Goal: Task Accomplishment & Management: Complete application form

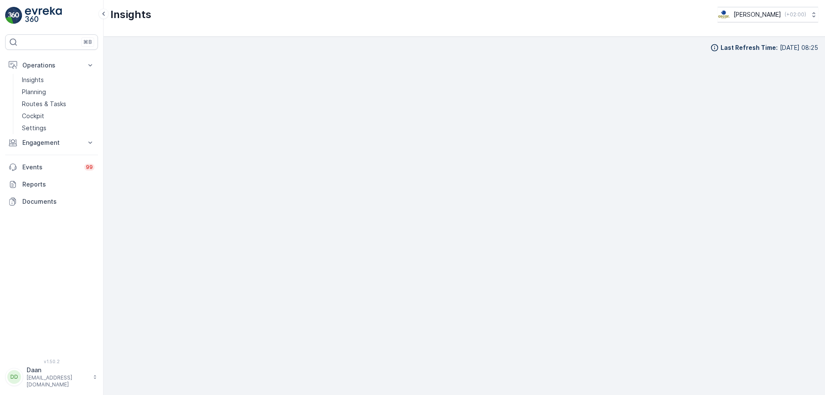
scroll to position [10, 0]
click at [44, 6] on div "⌘B Operations Insights Planning Routes & Tasks Cockpit Settings Engagement Insi…" at bounding box center [52, 197] width 104 height 395
click at [47, 10] on img at bounding box center [43, 15] width 37 height 17
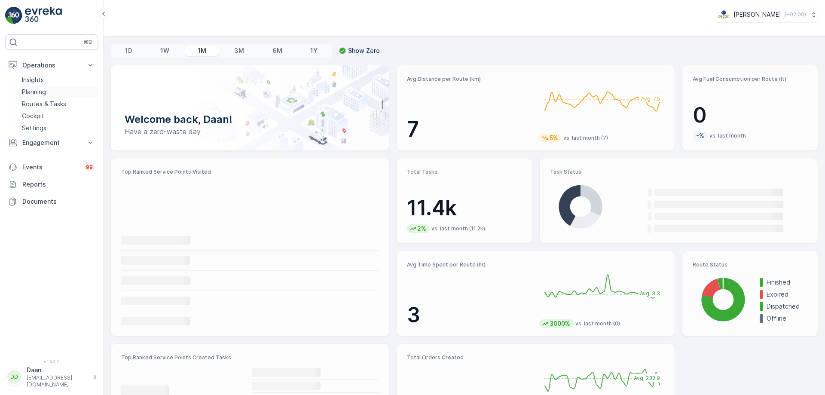
click at [44, 92] on p "Planning" at bounding box center [34, 92] width 24 height 9
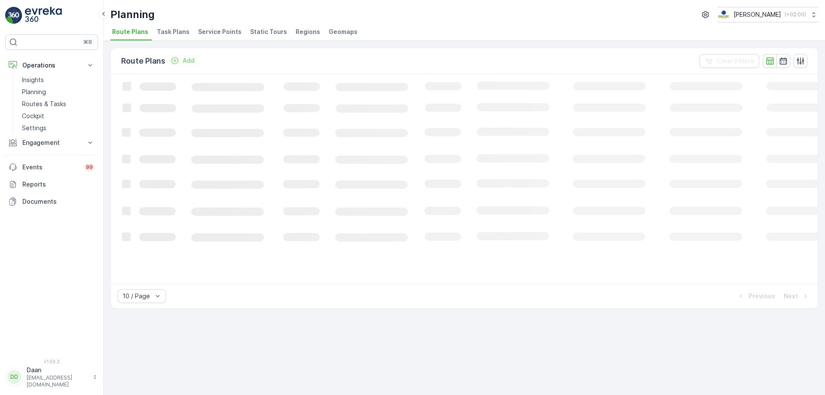
click at [173, 32] on span "Task Plans" at bounding box center [173, 32] width 33 height 9
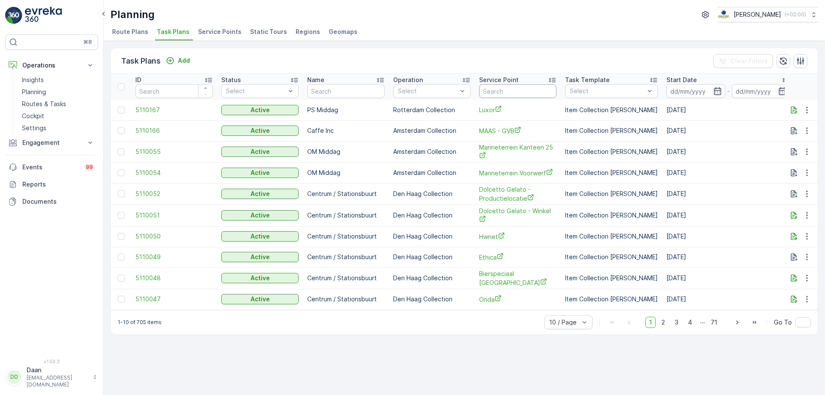
click at [502, 94] on input "text" at bounding box center [517, 91] width 77 height 14
type input "droppire"
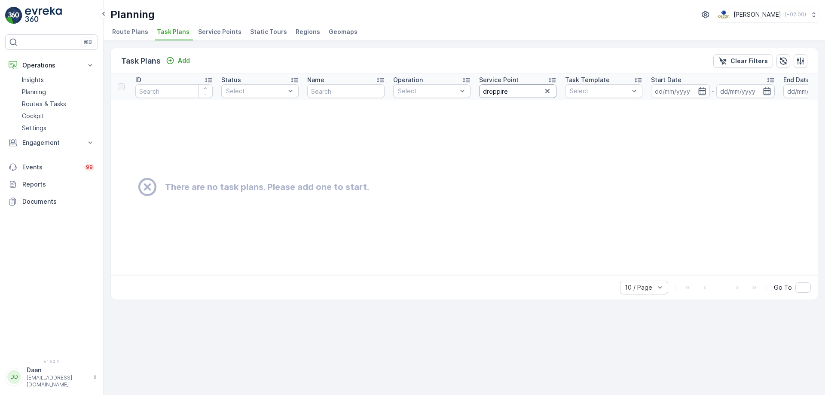
click at [518, 96] on input "droppire" at bounding box center [517, 91] width 77 height 14
type input "droppi"
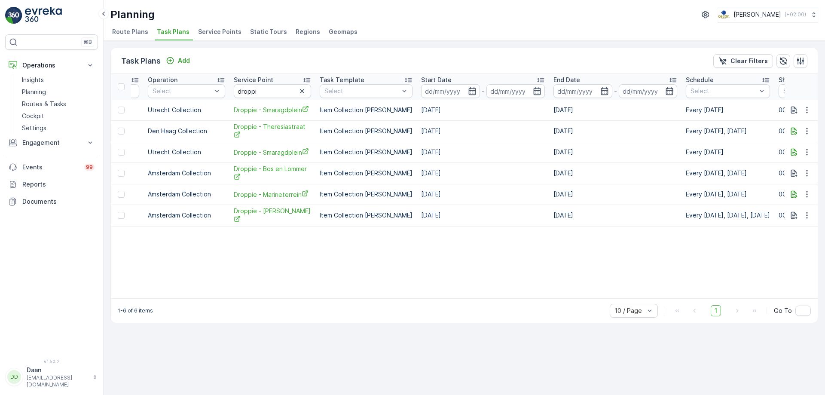
scroll to position [0, 244]
drag, startPoint x: 394, startPoint y: 19, endPoint x: 334, endPoint y: 19, distance: 59.7
click at [334, 19] on div "Planning [PERSON_NAME] ( +02:00 )" at bounding box center [464, 14] width 708 height 15
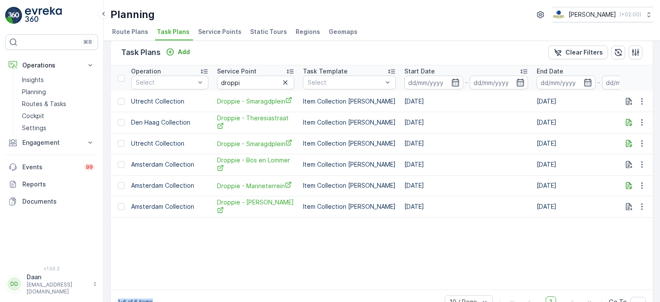
scroll to position [30, 0]
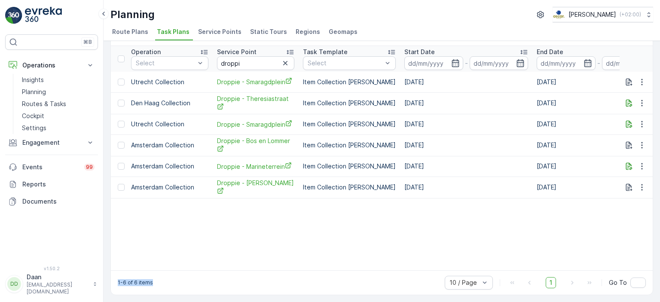
drag, startPoint x: 414, startPoint y: 294, endPoint x: 430, endPoint y: 297, distance: 15.9
click at [430, 297] on div "Task Plans Add Clear Filters ID Status Select Name Operation Select Service Poi…" at bounding box center [382, 171] width 557 height 261
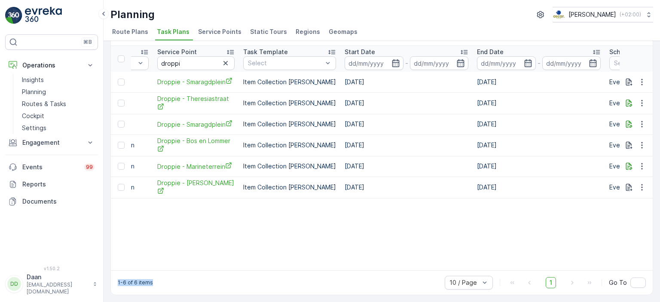
scroll to position [0, 273]
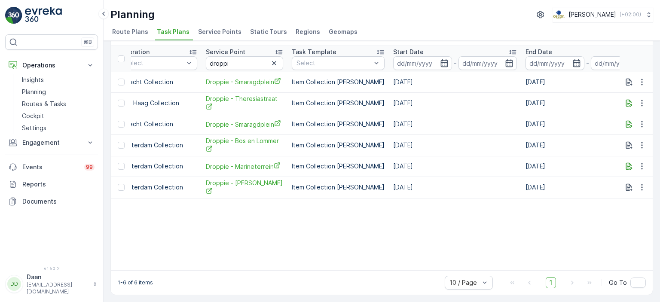
click at [348, 196] on table "ID Status Select Name Operation Select Service Point droppi Task Template Selec…" at bounding box center [395, 158] width 1114 height 224
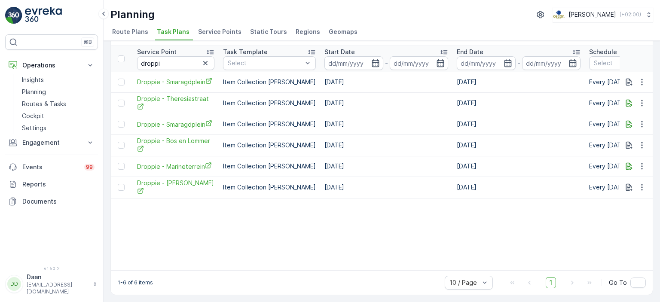
scroll to position [0, 296]
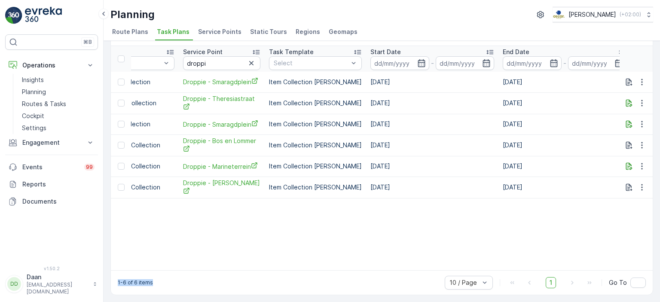
drag, startPoint x: 340, startPoint y: 272, endPoint x: 398, endPoint y: 262, distance: 59.3
click at [398, 262] on div "Task Plans Add Clear Filters ID Status Select Name Operation Select Service Poi…" at bounding box center [381, 158] width 543 height 276
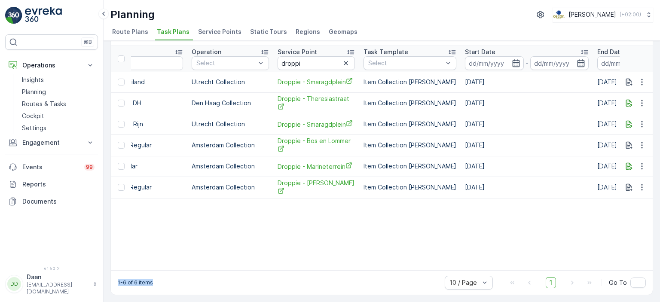
scroll to position [0, 321]
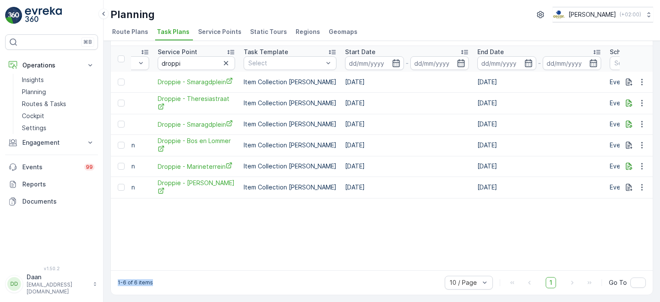
click at [239, 284] on div "1-6 of 6 items 10 / Page 1 Go To" at bounding box center [382, 282] width 542 height 24
drag, startPoint x: 151, startPoint y: 282, endPoint x: 117, endPoint y: 271, distance: 35.9
click at [117, 271] on div "1-6 of 6 items 10 / Page 1 Go To" at bounding box center [382, 282] width 542 height 24
click at [232, 235] on table "ID Status Select Name Operation Select Service Point droppi Task Template Selec…" at bounding box center [346, 158] width 1114 height 224
drag, startPoint x: 157, startPoint y: 284, endPoint x: 116, endPoint y: 262, distance: 47.1
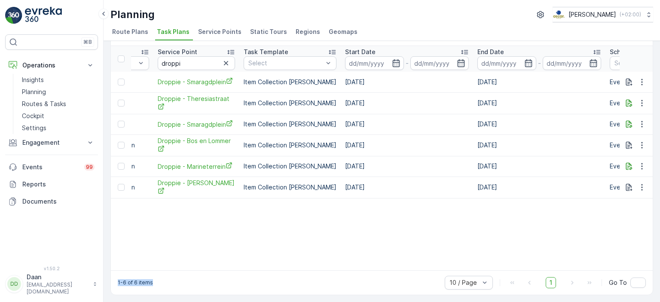
click at [116, 262] on div "Task Plans Add Clear Filters ID Status Select Name Operation Select Service Poi…" at bounding box center [381, 158] width 543 height 276
click at [202, 285] on div "1-6 of 6 items 10 / Page 1 Go To" at bounding box center [382, 282] width 542 height 24
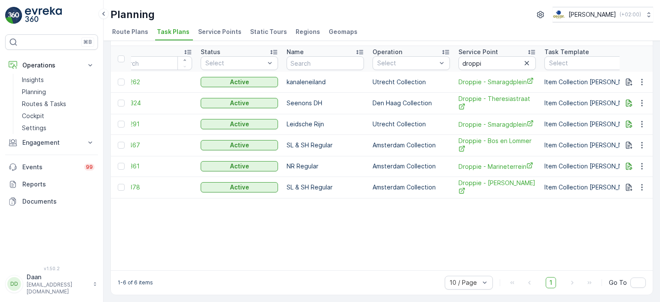
scroll to position [0, 0]
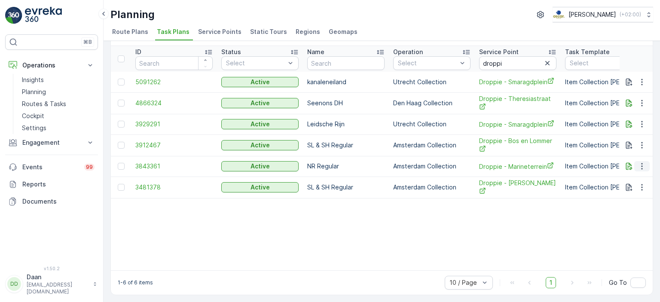
click at [642, 164] on icon "button" at bounding box center [642, 166] width 9 height 9
click at [640, 187] on span "Edit Task Plan" at bounding box center [627, 188] width 40 height 9
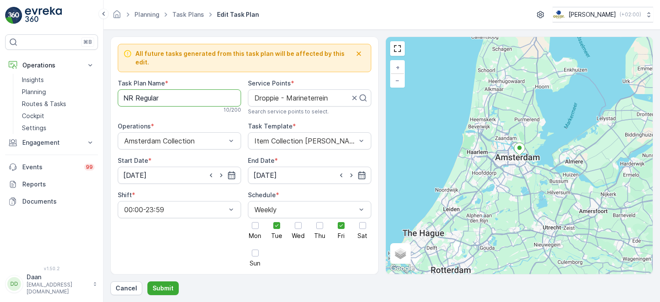
drag, startPoint x: 165, startPoint y: 91, endPoint x: 125, endPoint y: 96, distance: 40.3
click at [127, 96] on Name "NR Regular" at bounding box center [179, 97] width 123 height 17
click at [162, 89] on Name "NR Regular" at bounding box center [179, 97] width 123 height 17
type Name "N"
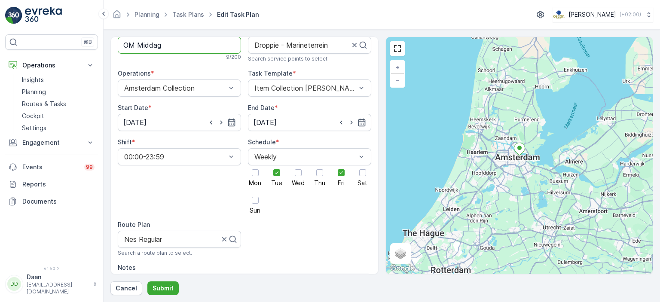
scroll to position [129, 0]
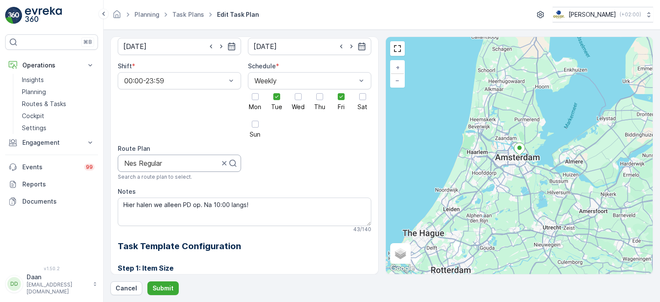
type Name "OM Middag"
click at [188, 159] on div at bounding box center [171, 163] width 97 height 8
click at [230, 159] on icon at bounding box center [233, 163] width 9 height 9
click at [198, 159] on div at bounding box center [175, 163] width 105 height 8
type input "OM"
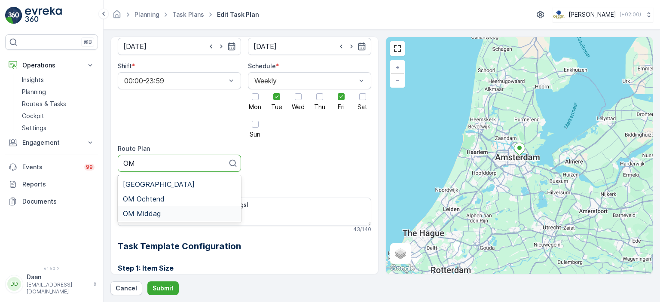
click at [158, 210] on span "OM Middag" at bounding box center [142, 214] width 38 height 8
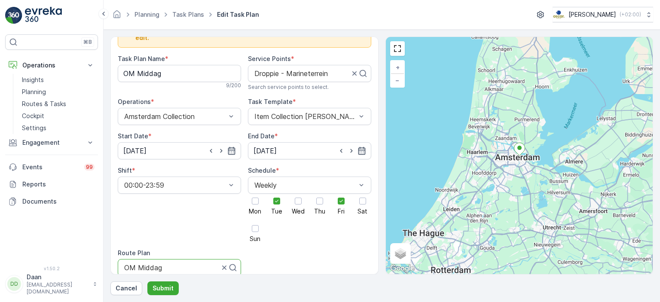
scroll to position [0, 0]
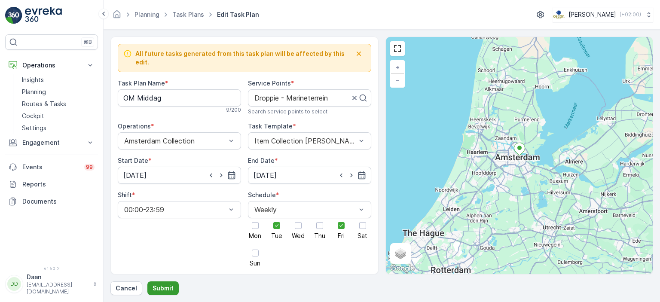
click at [159, 286] on p "Submit" at bounding box center [163, 288] width 21 height 9
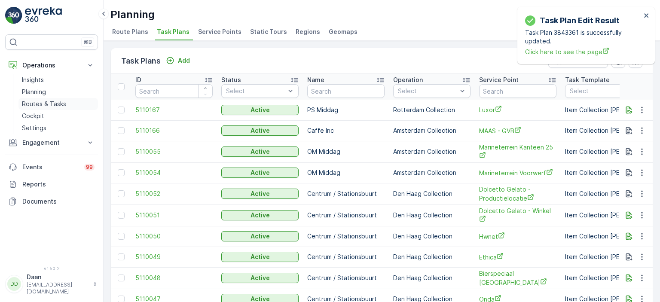
click at [40, 102] on p "Routes & Tasks" at bounding box center [44, 104] width 44 height 9
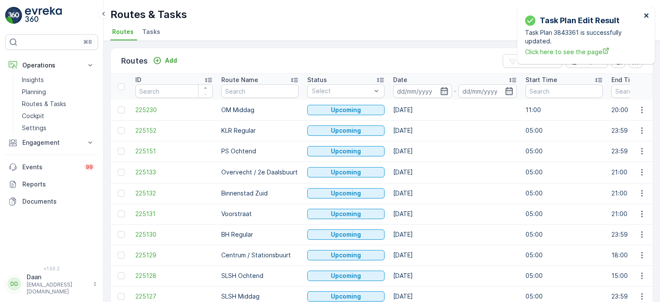
click at [648, 16] on icon "close" at bounding box center [646, 15] width 4 height 4
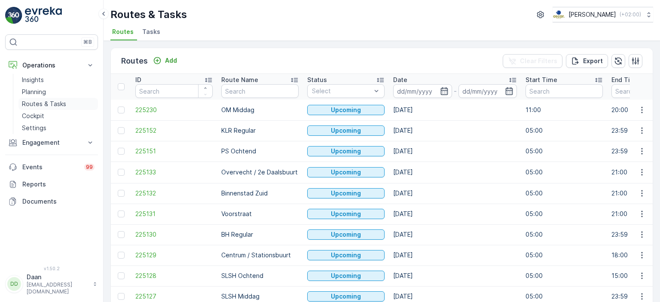
click at [44, 105] on p "Routes & Tasks" at bounding box center [44, 104] width 44 height 9
click at [31, 93] on p "Planning" at bounding box center [34, 92] width 24 height 9
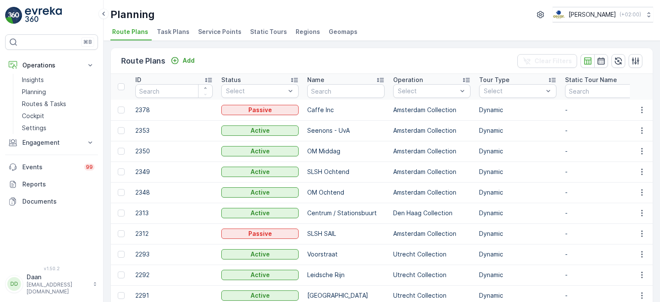
click at [177, 31] on span "Task Plans" at bounding box center [173, 32] width 33 height 9
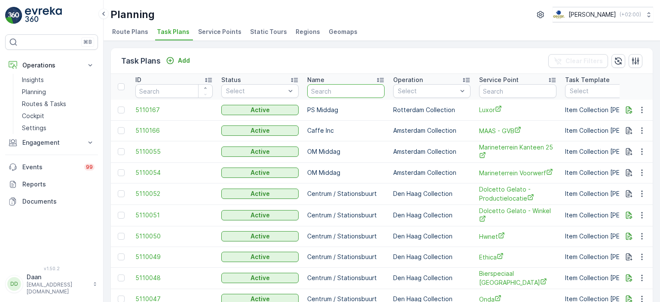
click at [361, 87] on input "text" at bounding box center [345, 91] width 77 height 14
click at [502, 96] on input "text" at bounding box center [517, 91] width 77 height 14
type input "droppie"
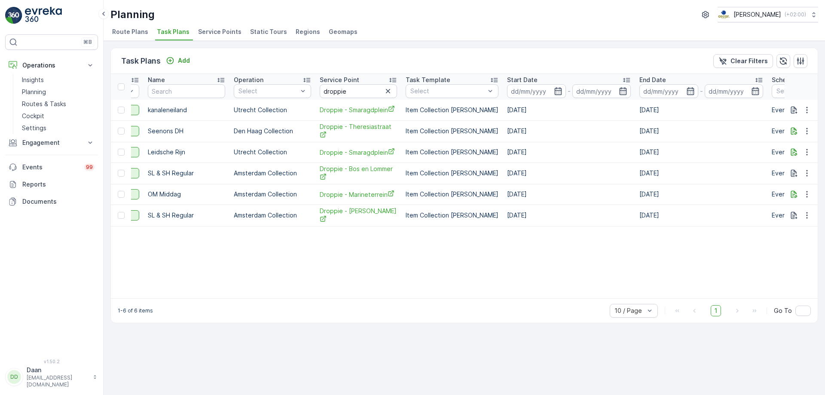
scroll to position [0, 95]
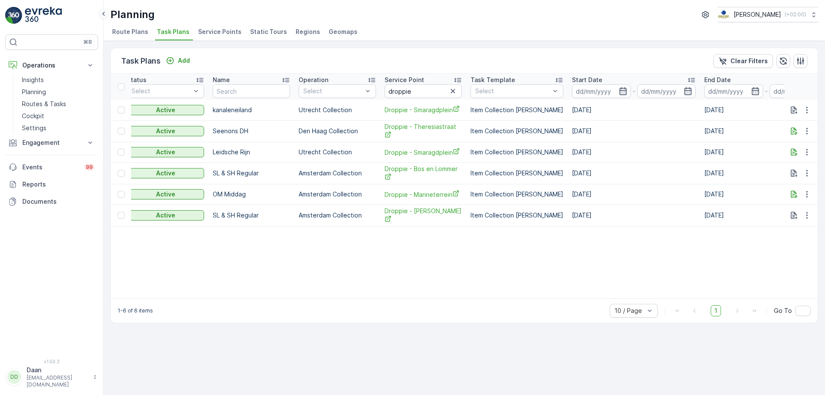
click at [101, 15] on icon at bounding box center [103, 14] width 9 height 10
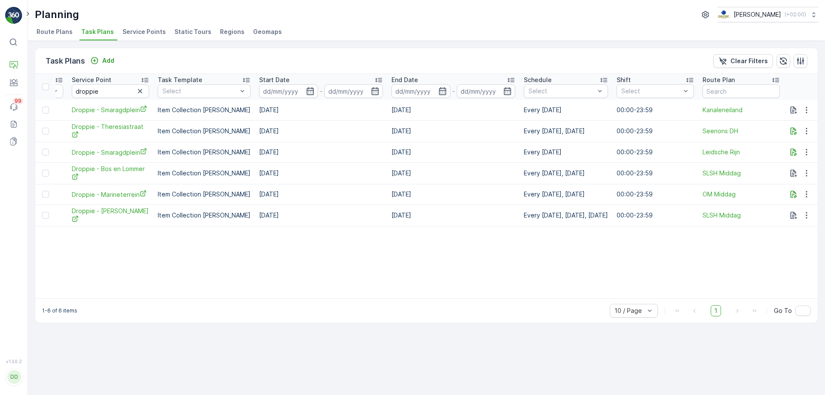
scroll to position [0, 338]
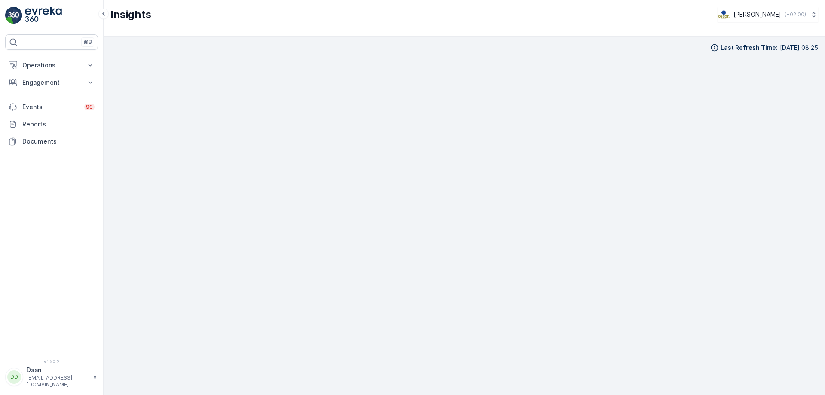
click at [50, 13] on img at bounding box center [43, 15] width 37 height 17
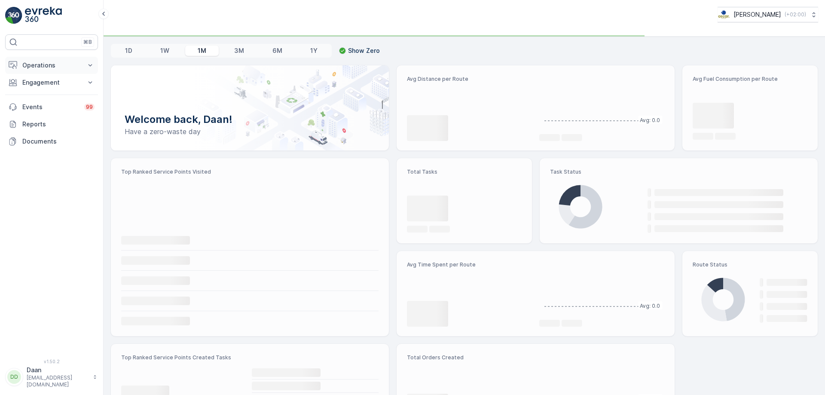
click at [53, 67] on p "Operations" at bounding box center [51, 65] width 58 height 9
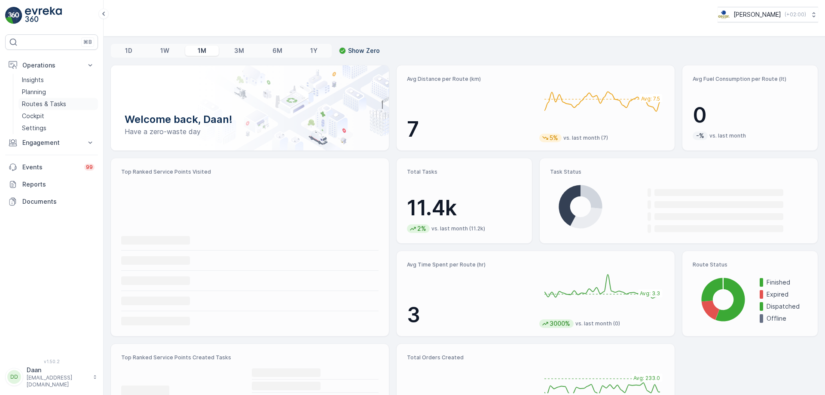
click at [51, 101] on p "Routes & Tasks" at bounding box center [44, 104] width 44 height 9
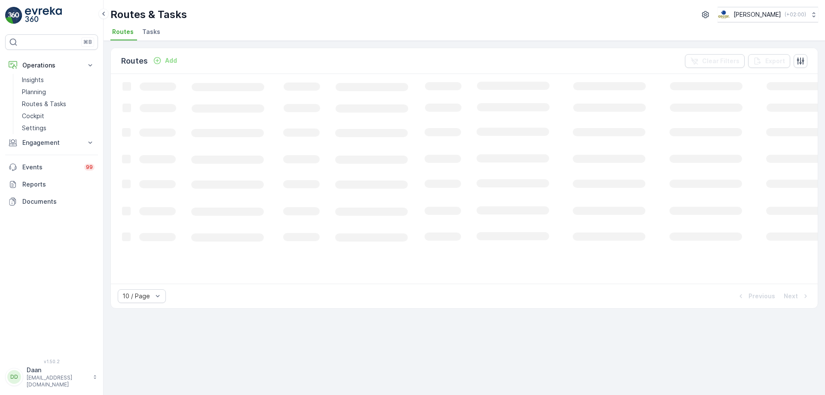
click at [151, 35] on span "Tasks" at bounding box center [151, 32] width 18 height 9
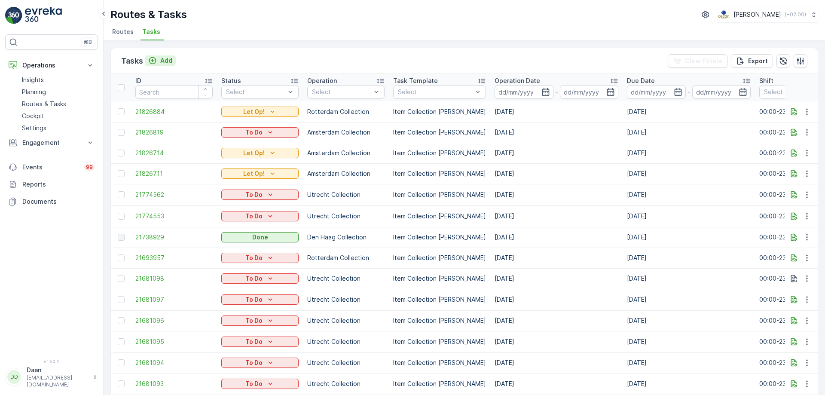
click at [159, 59] on div "Add" at bounding box center [160, 60] width 24 height 9
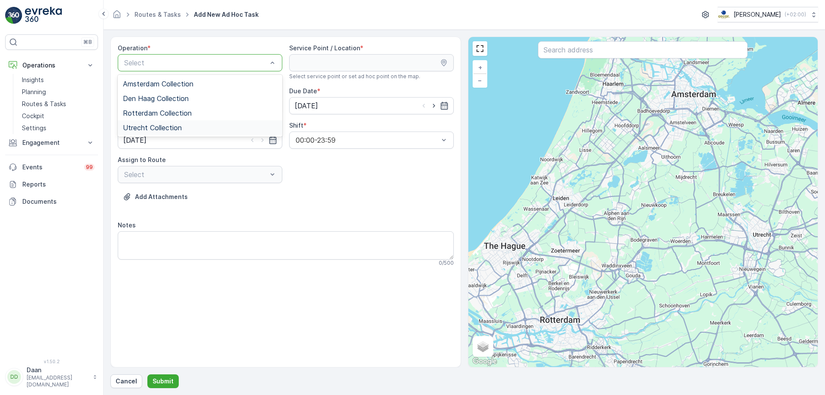
click at [174, 126] on span "Utrecht Collection" at bounding box center [152, 128] width 59 height 8
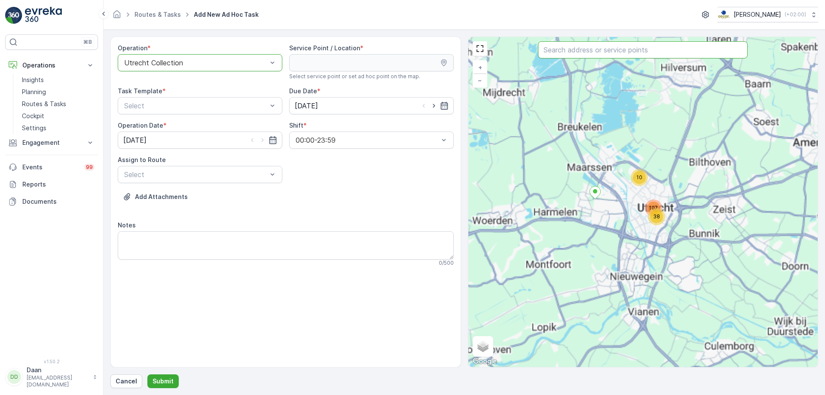
click at [559, 55] on input "text" at bounding box center [643, 49] width 210 height 17
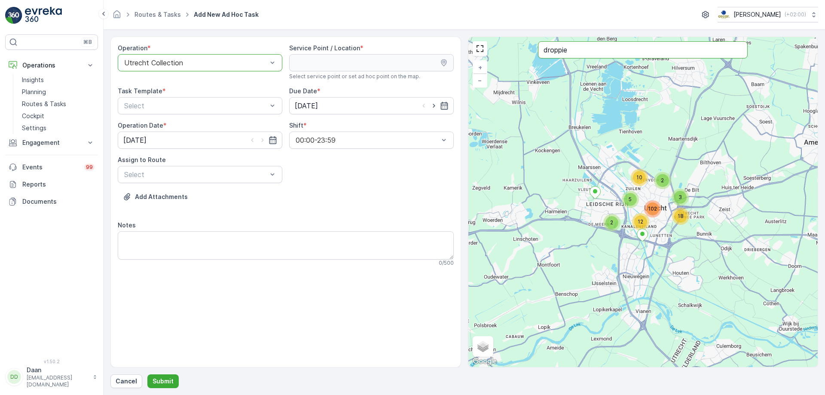
type input "droppie"
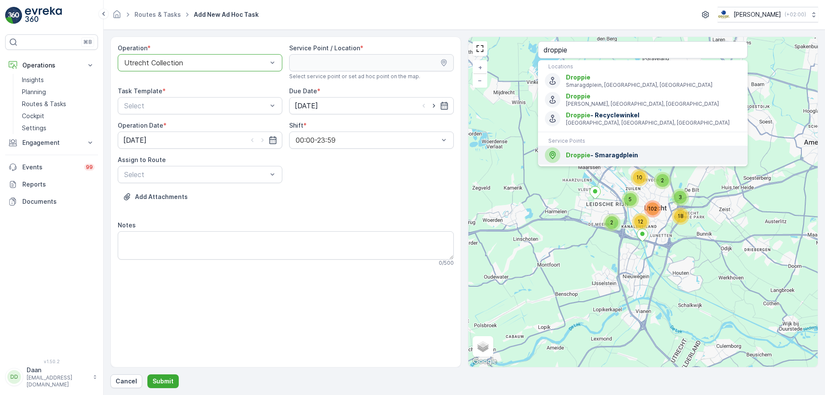
click at [605, 157] on span "Droppie - Smaragdplein" at bounding box center [653, 155] width 175 height 9
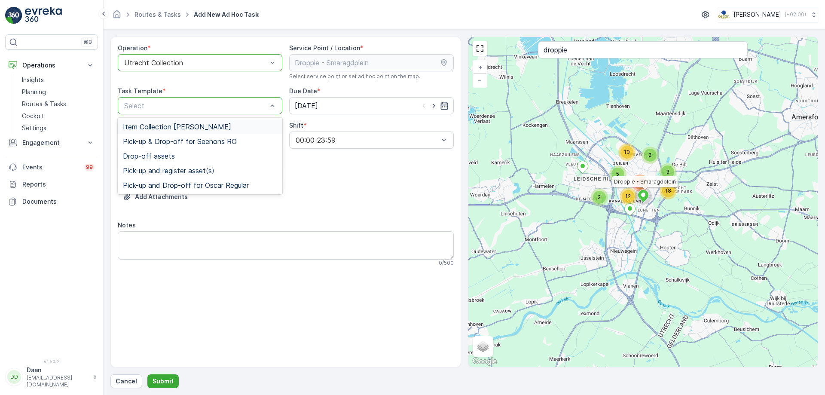
click at [176, 129] on span "Item Collection [PERSON_NAME]" at bounding box center [177, 127] width 108 height 8
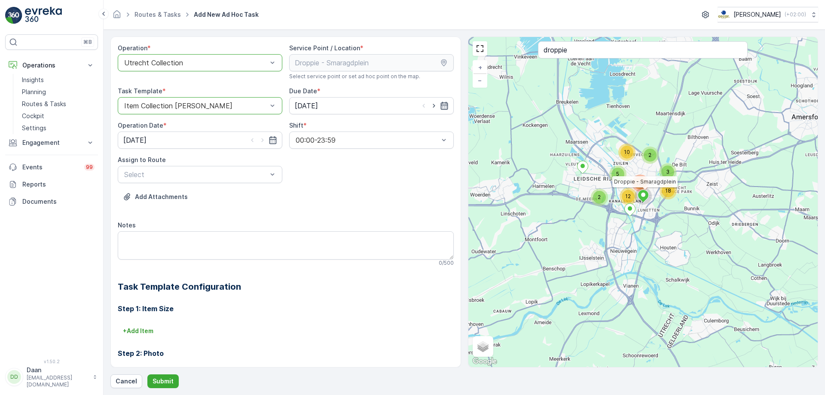
click at [440, 107] on icon "button" at bounding box center [444, 105] width 9 height 9
click at [365, 195] on div "18" at bounding box center [365, 195] width 14 height 14
type input "18.09.2025"
click at [262, 140] on icon "button" at bounding box center [262, 140] width 2 height 4
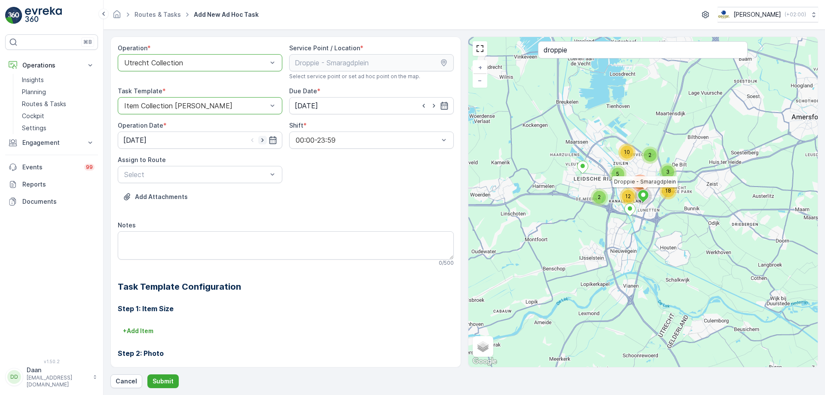
type input "18.09.2025"
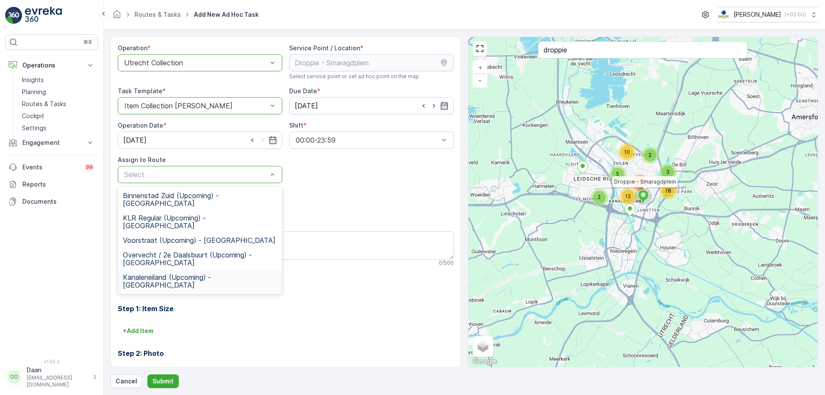
click at [200, 273] on span "Kanaleneiland (Upcoming) - Utrecht" at bounding box center [200, 280] width 154 height 15
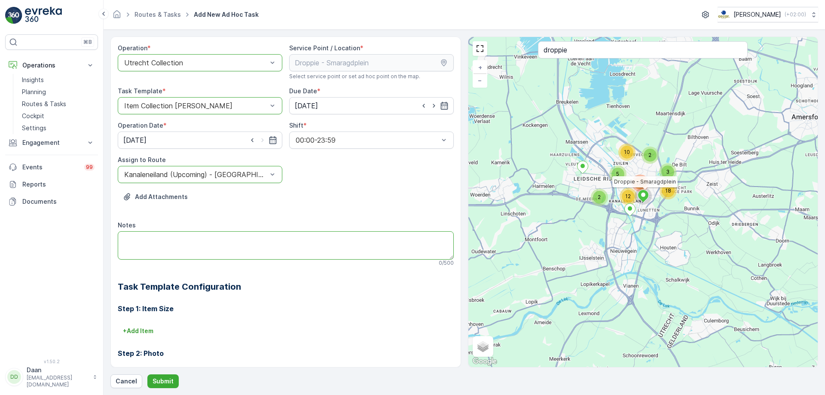
click at [208, 244] on textarea "Notes" at bounding box center [286, 245] width 336 height 28
click at [132, 242] on textarea "HIer graag 1" at bounding box center [286, 245] width 336 height 28
click at [130, 243] on textarea "HIer graag 1" at bounding box center [286, 245] width 336 height 28
click at [167, 239] on textarea "Hier graag 1" at bounding box center [286, 245] width 336 height 28
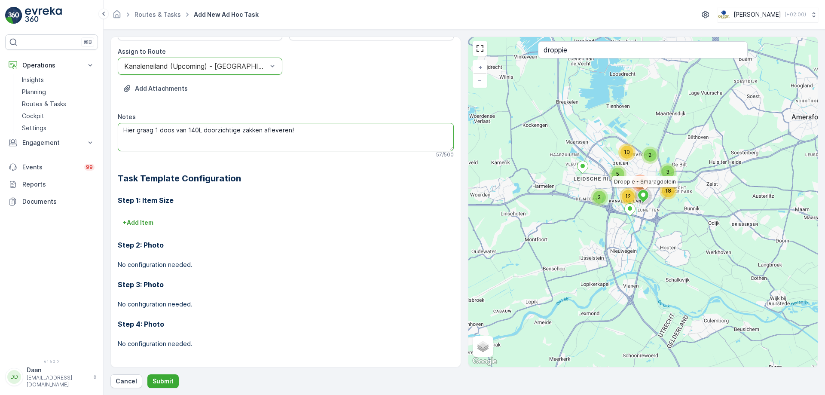
scroll to position [110, 0]
type textarea "Hier graag 1 doos van 140L doorzichtige zakken afleveren!"
click at [144, 224] on p "+ Add Item" at bounding box center [138, 221] width 31 height 9
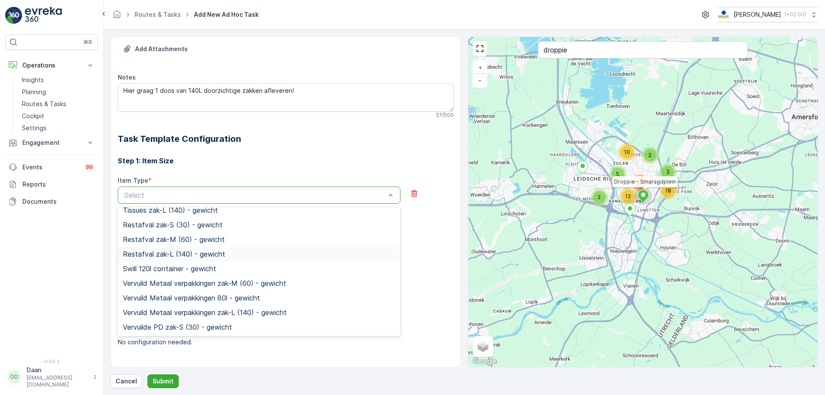
scroll to position [387, 0]
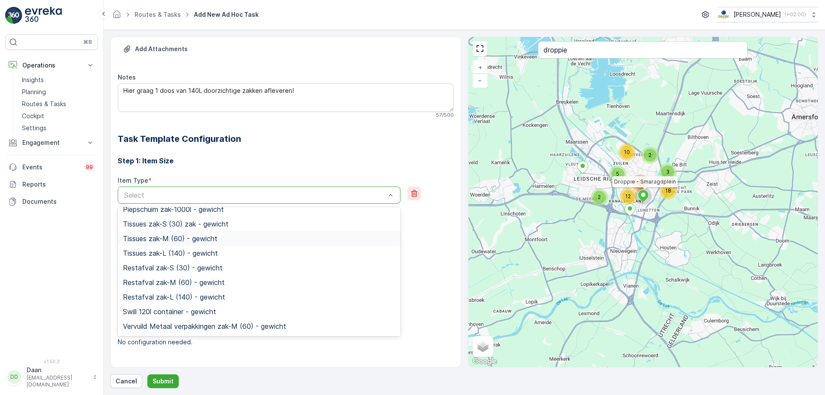
click at [411, 195] on icon "button" at bounding box center [414, 193] width 6 height 7
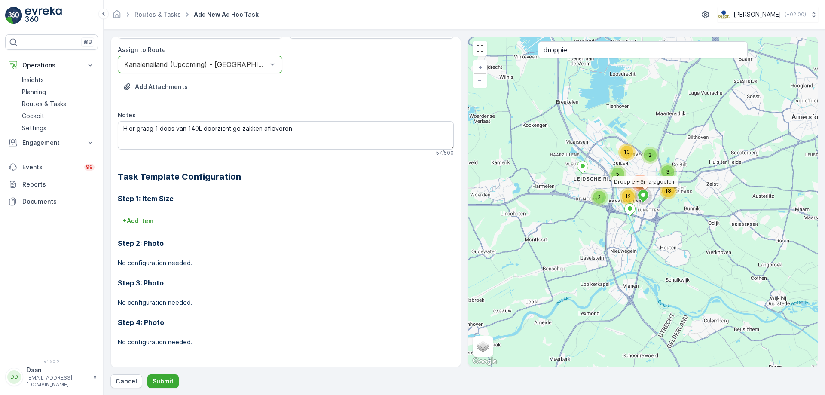
scroll to position [110, 0]
click at [163, 381] on p "Submit" at bounding box center [163, 381] width 21 height 9
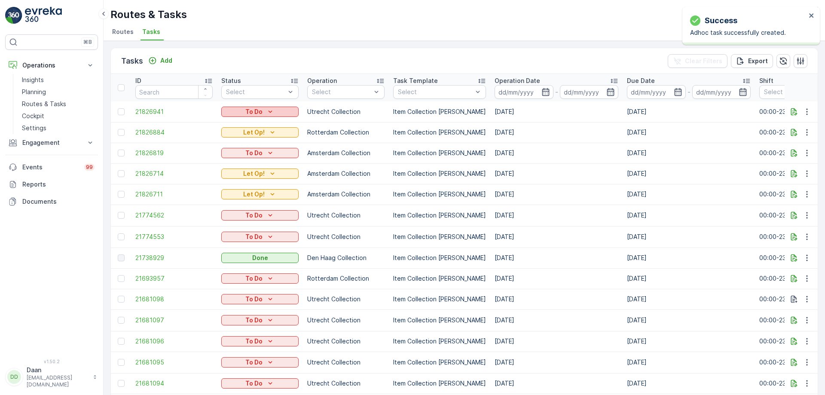
click at [280, 111] on div "To Do" at bounding box center [260, 111] width 70 height 9
click at [242, 151] on span "Let Op!" at bounding box center [237, 148] width 21 height 9
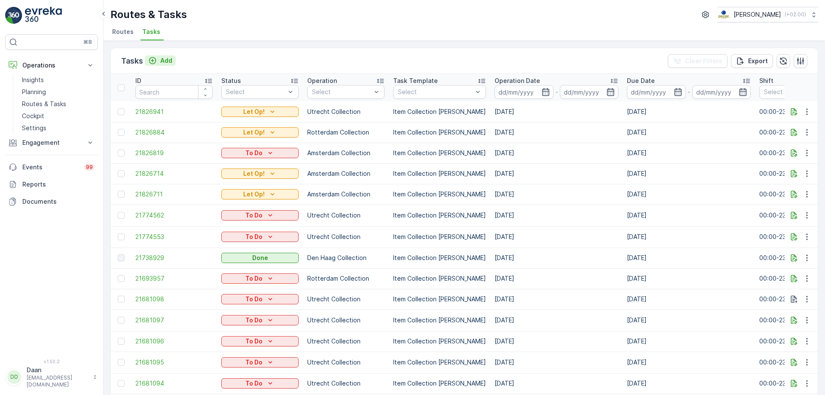
click at [158, 63] on div "Add" at bounding box center [160, 60] width 24 height 9
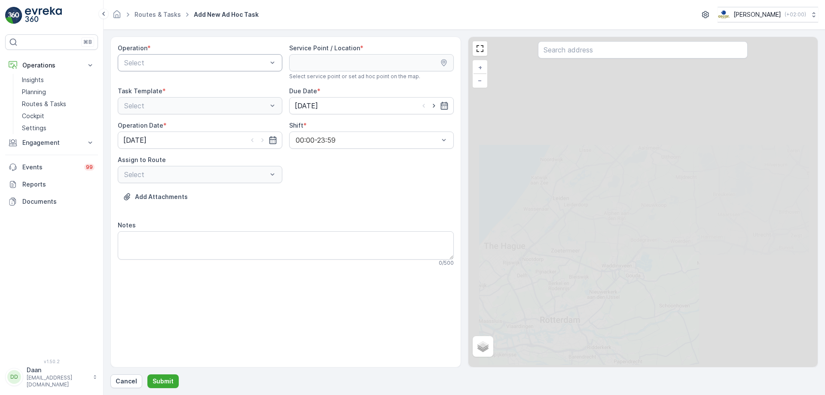
click at [174, 68] on div "Select" at bounding box center [200, 62] width 165 height 17
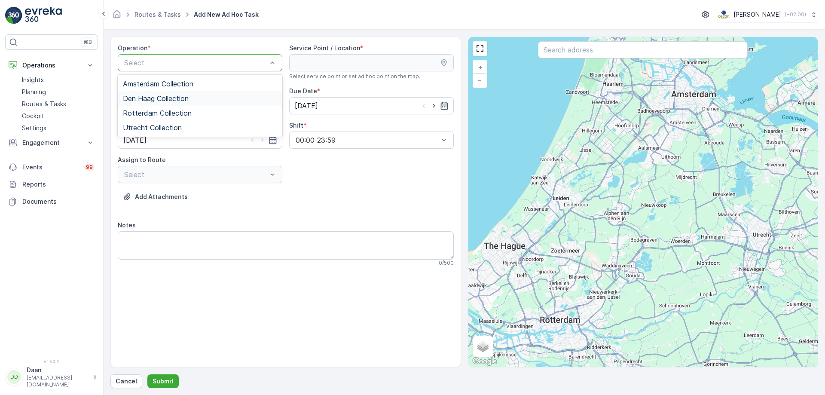
click at [208, 95] on div "Den Haag Collection" at bounding box center [200, 99] width 154 height 8
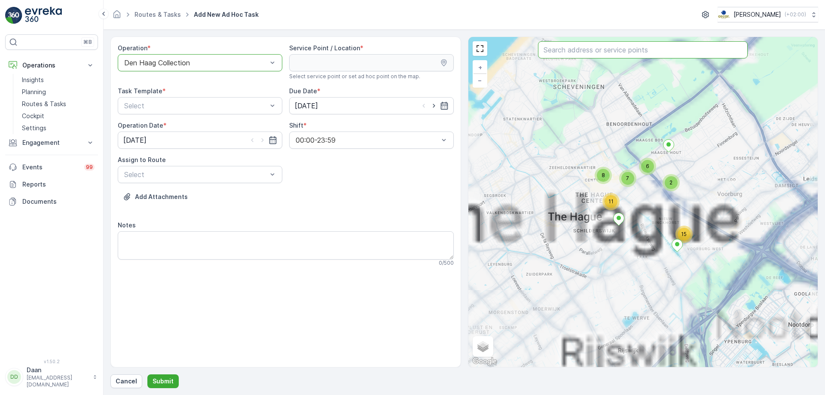
click at [590, 46] on input "text" at bounding box center [643, 49] width 210 height 17
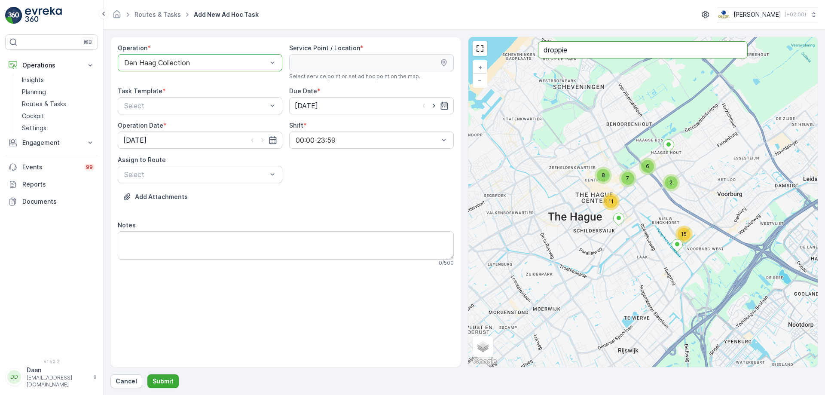
type input "droppie"
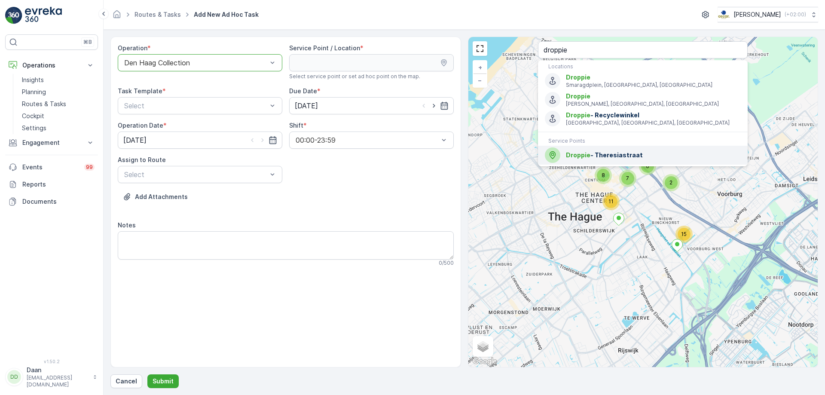
click at [590, 155] on span "Droppie - Theresiastraat" at bounding box center [653, 155] width 175 height 9
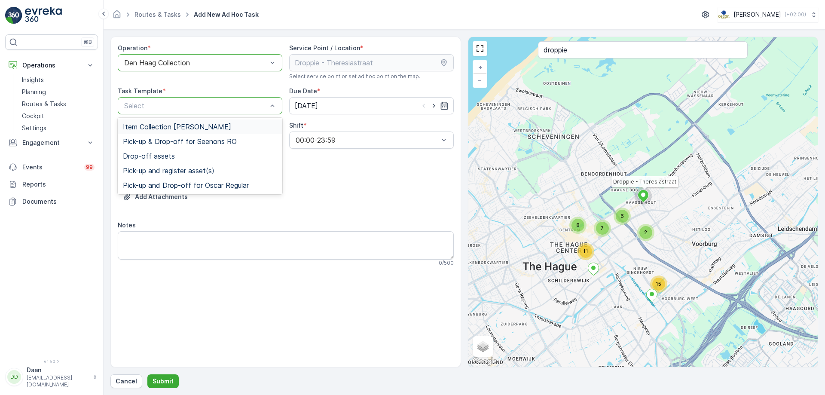
click at [260, 119] on div "Item Collection Oscar Regulier Pick-up & Drop-off for Seenons RO Drop-off asset…" at bounding box center [200, 156] width 165 height 77
click at [260, 126] on div "Item Collection [PERSON_NAME]" at bounding box center [200, 127] width 154 height 8
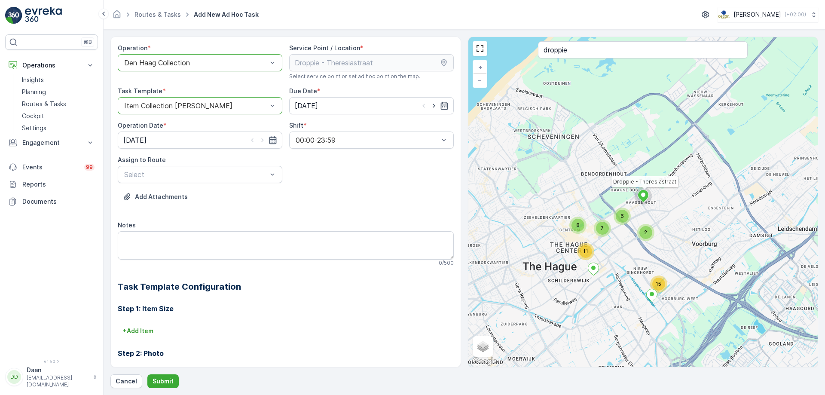
click at [272, 137] on icon "button" at bounding box center [273, 140] width 9 height 9
click at [208, 147] on input "16.09.2025" at bounding box center [200, 140] width 165 height 17
click at [322, 150] on div "Operation * option Den Haag Collection, selected. Den Haag Collection Service P…" at bounding box center [286, 257] width 336 height 426
click at [337, 113] on input "16.09.2025" at bounding box center [371, 105] width 165 height 17
click at [367, 195] on div "18" at bounding box center [365, 195] width 14 height 14
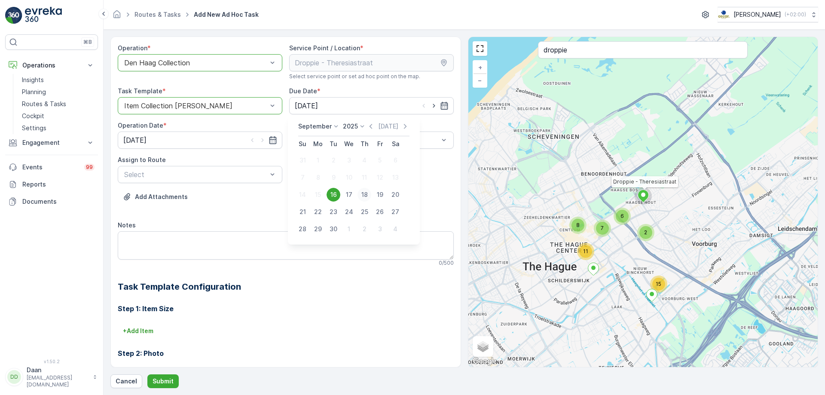
type input "18.09.2025"
click at [229, 146] on input "16.09.2025" at bounding box center [200, 140] width 165 height 17
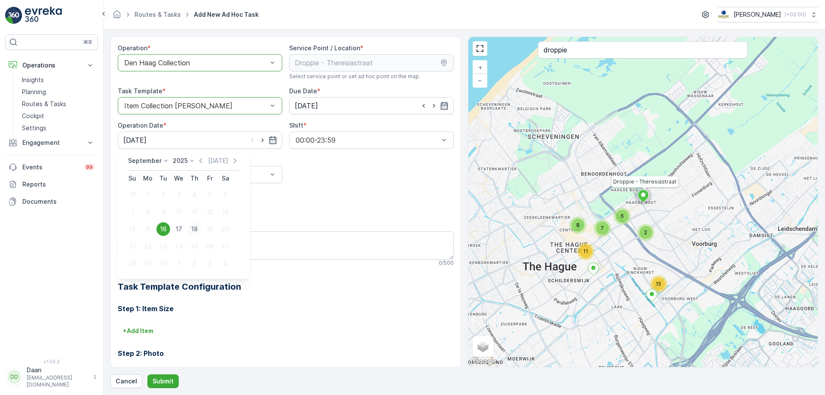
click at [193, 226] on div "18" at bounding box center [194, 229] width 14 height 14
type input "18.09.2025"
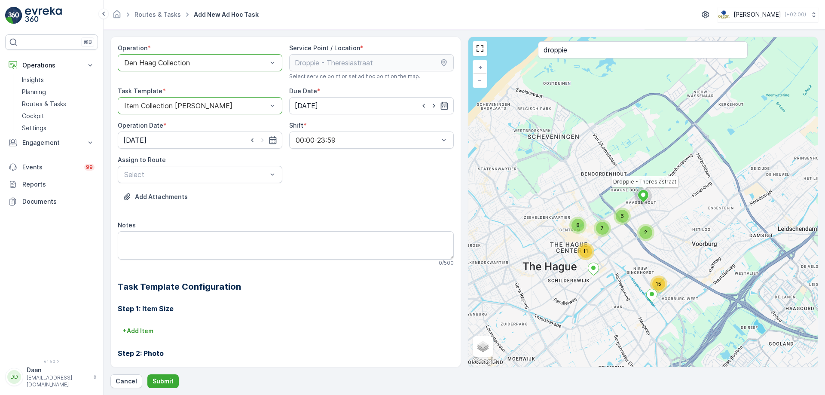
click at [208, 183] on div "Operation * option Den Haag Collection, selected. Den Haag Collection Service P…" at bounding box center [286, 257] width 336 height 426
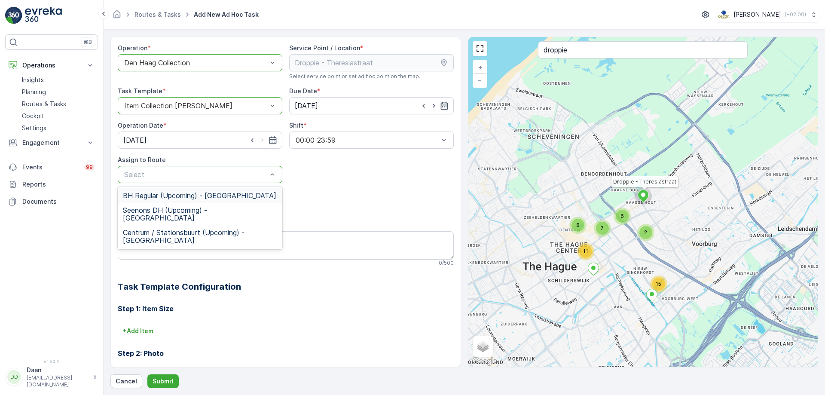
click at [210, 180] on div "Select" at bounding box center [200, 174] width 165 height 17
click at [216, 210] on span "Seenons DH (Upcoming) - Den Haag" at bounding box center [200, 213] width 154 height 15
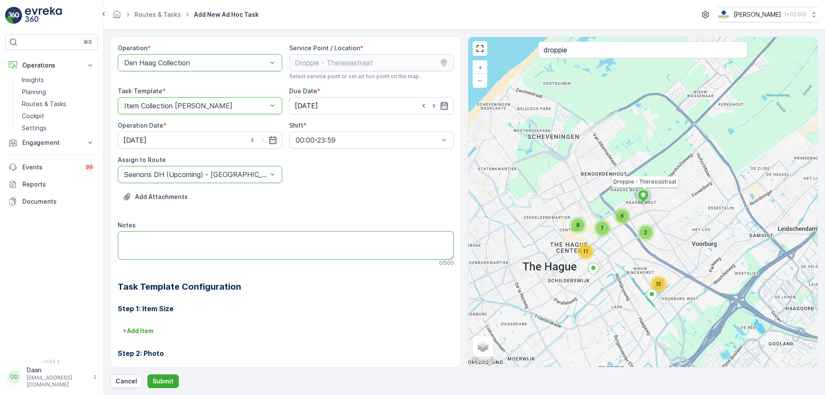
click at [217, 239] on textarea "Notes" at bounding box center [286, 245] width 336 height 28
click at [130, 237] on textarea "HIer graag 1 doos van 140L doorzichtige zakken afleveren!" at bounding box center [286, 245] width 336 height 28
drag, startPoint x: 304, startPoint y: 248, endPoint x: 309, endPoint y: 244, distance: 6.2
click at [305, 248] on textarea "Hier graag 1 doos van 140L doorzichtige zakken afleveren!" at bounding box center [286, 245] width 336 height 28
click at [309, 244] on textarea "Hier graag 1 doos van 140L doorzichtige zakken afleveren!" at bounding box center [286, 245] width 336 height 28
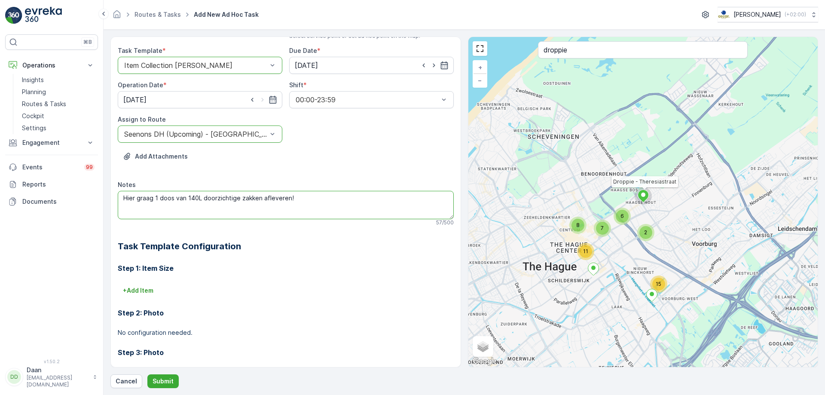
scroll to position [110, 0]
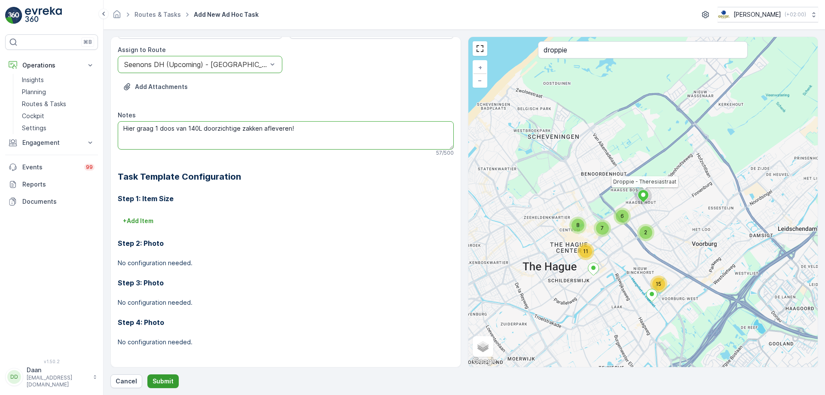
type textarea "Hier graag 1 doos van 140L doorzichtige zakken afleveren!"
click at [165, 382] on p "Submit" at bounding box center [163, 381] width 21 height 9
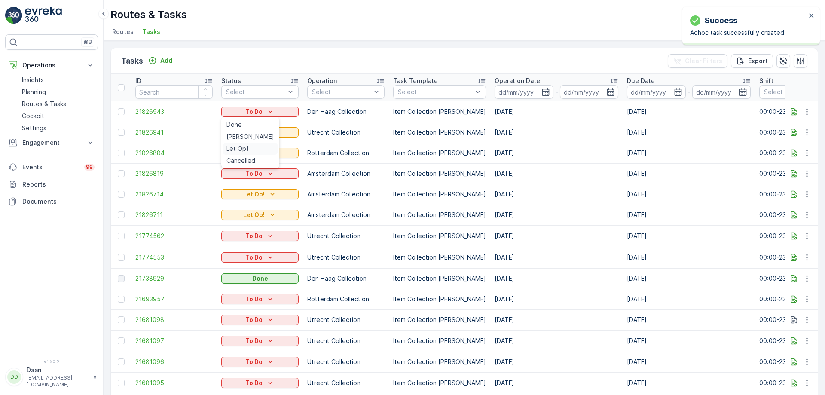
click at [246, 148] on span "Let Op!" at bounding box center [237, 148] width 21 height 9
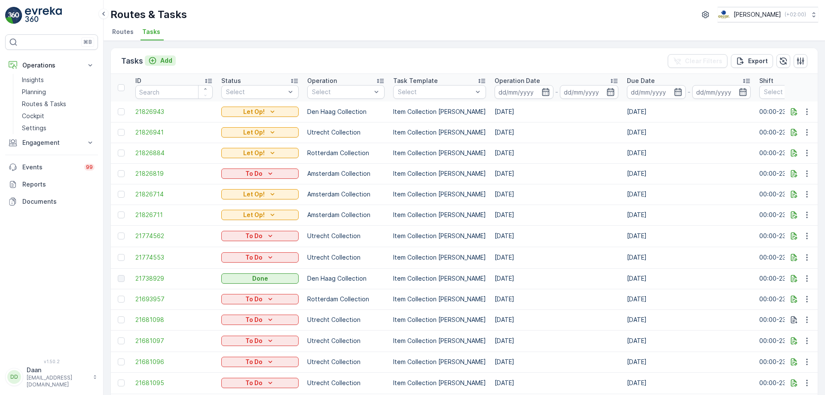
click at [168, 63] on p "Add" at bounding box center [166, 60] width 12 height 9
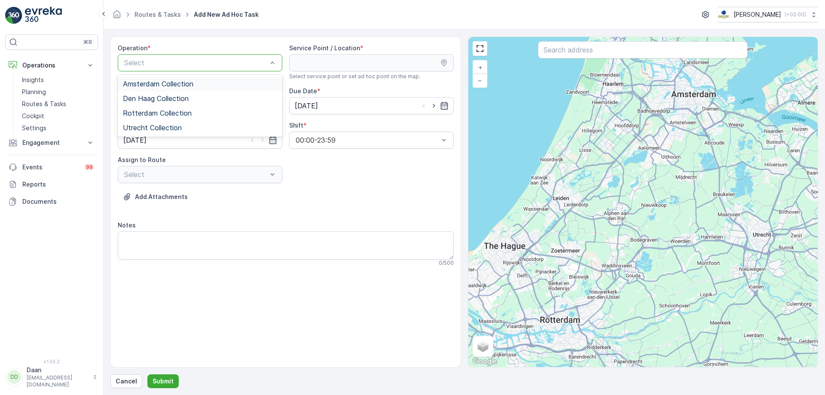
click at [202, 83] on div "Amsterdam Collection" at bounding box center [200, 84] width 154 height 8
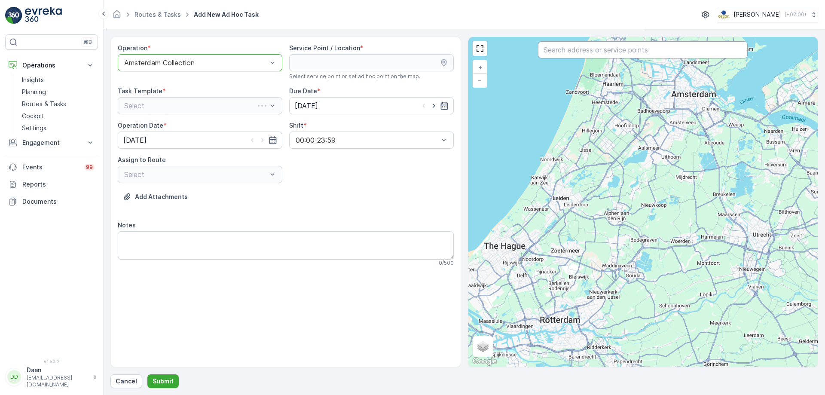
click at [616, 51] on input "text" at bounding box center [643, 49] width 210 height 17
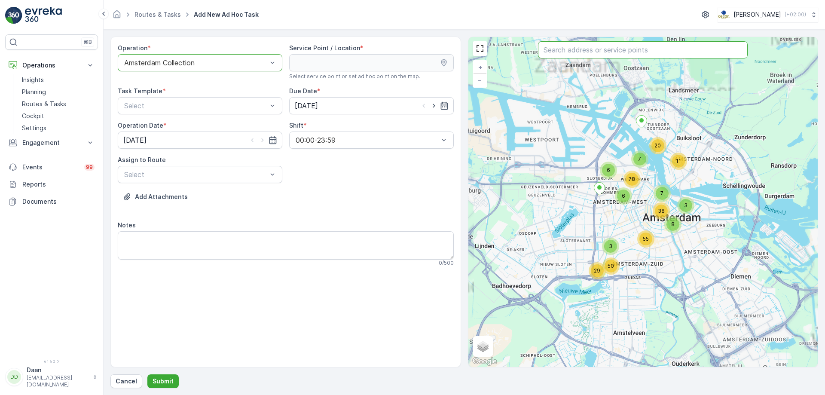
type input "r"
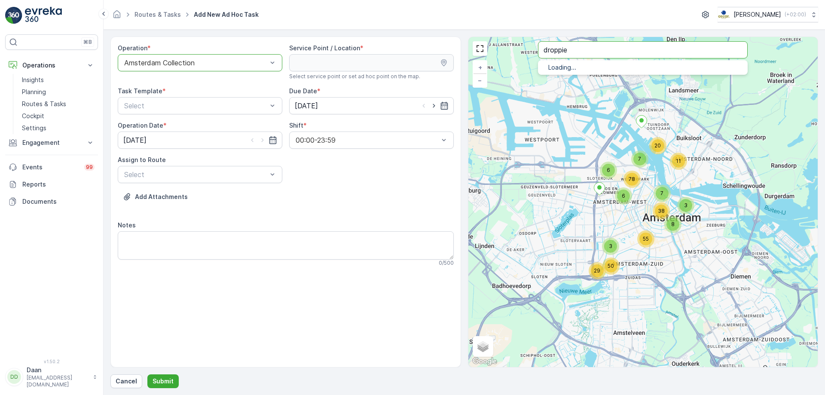
type input "droppie"
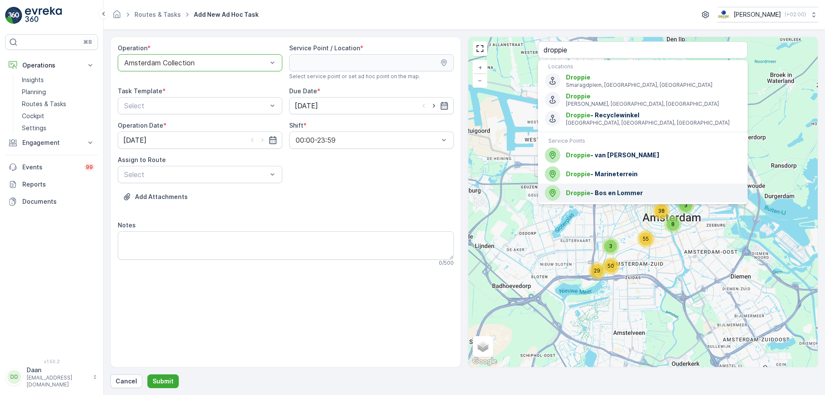
click at [620, 190] on span "Droppie - Bos en Lommer" at bounding box center [653, 193] width 175 height 9
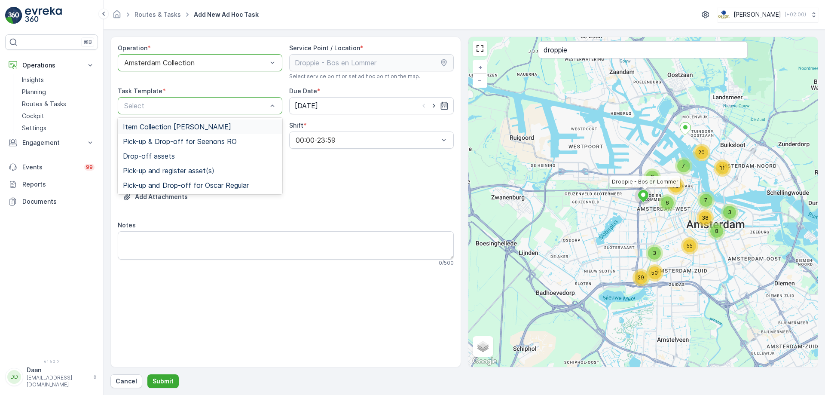
click at [218, 126] on span "Item Collection [PERSON_NAME]" at bounding box center [177, 127] width 108 height 8
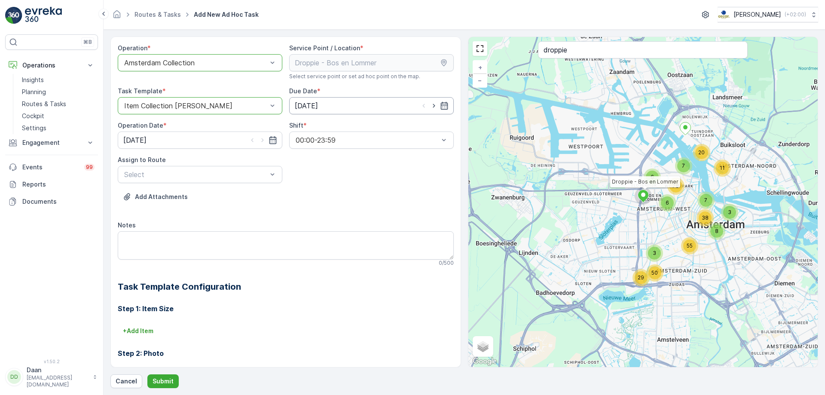
click at [401, 108] on input "16.09.2025" at bounding box center [371, 105] width 165 height 17
click at [396, 193] on div "20" at bounding box center [396, 195] width 14 height 14
type input "20.09.2025"
click at [274, 141] on icon "button" at bounding box center [273, 140] width 9 height 9
click at [223, 230] on div "20" at bounding box center [225, 229] width 14 height 14
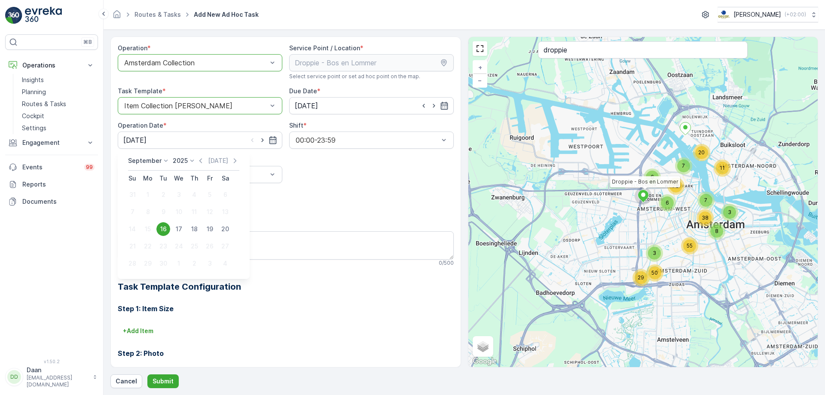
type input "20.09.2025"
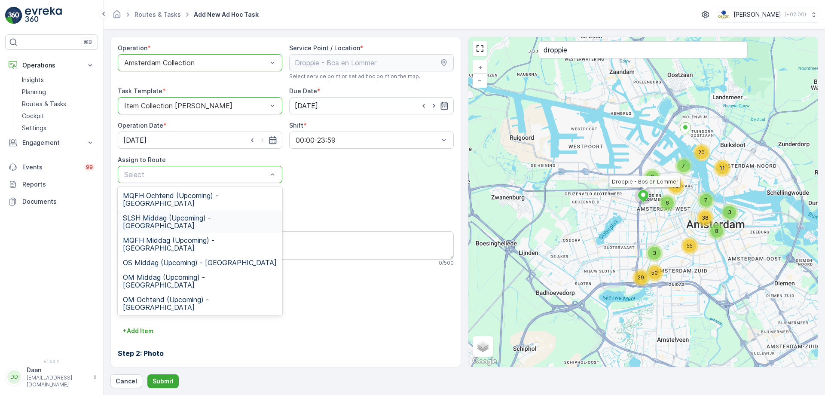
click at [210, 214] on span "SLSH Middag (Upcoming) - Amsterdam" at bounding box center [200, 221] width 154 height 15
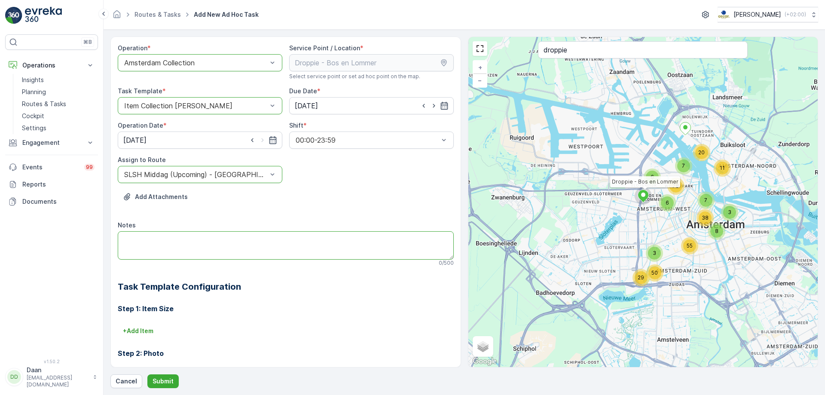
click at [208, 249] on textarea "Notes" at bounding box center [286, 245] width 336 height 28
click at [187, 240] on textarea "Hier graag 1 doos va =n 140L doorzichtige zakken afleveren!" at bounding box center [286, 245] width 336 height 28
type textarea "Hier graag 1 doos van 140L doorzichtige zakken afleveren!"
click at [316, 328] on div "+ Add Item" at bounding box center [286, 331] width 336 height 14
click at [171, 380] on p "Submit" at bounding box center [163, 381] width 21 height 9
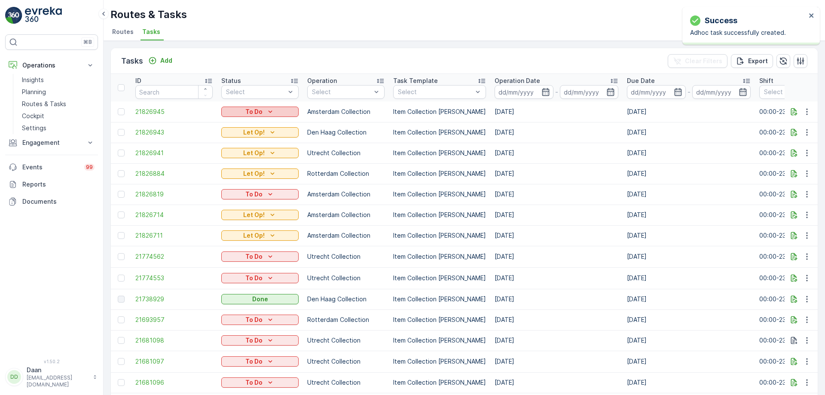
click at [279, 109] on div "To Do" at bounding box center [260, 111] width 70 height 9
click at [247, 124] on span "Let Op!" at bounding box center [237, 124] width 21 height 9
click at [166, 64] on p "Add" at bounding box center [166, 60] width 12 height 9
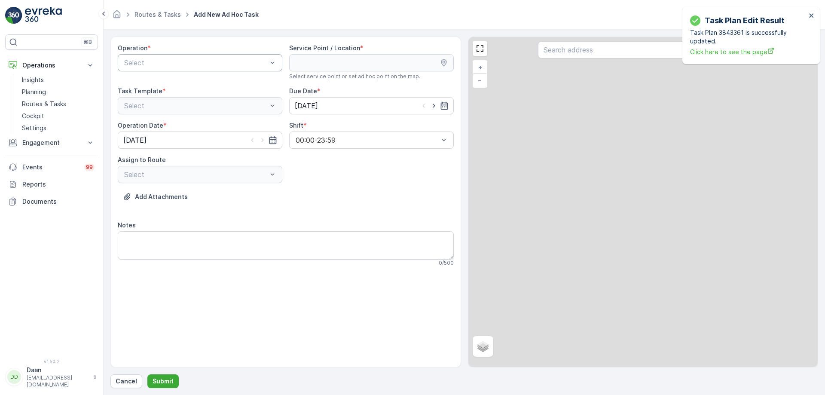
click at [180, 68] on div "Select" at bounding box center [200, 62] width 165 height 17
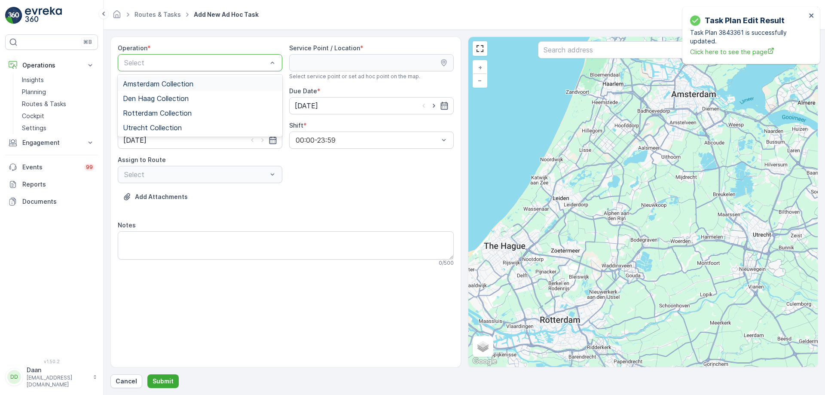
click at [192, 79] on div "Amsterdam Collection" at bounding box center [200, 84] width 165 height 15
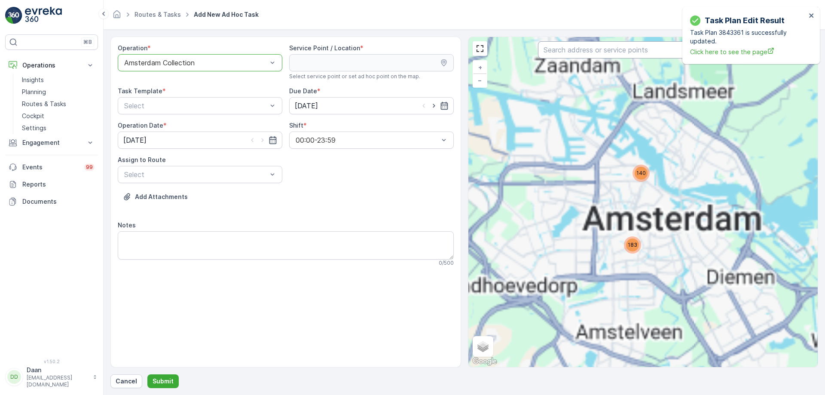
click at [596, 51] on input "text" at bounding box center [643, 49] width 210 height 17
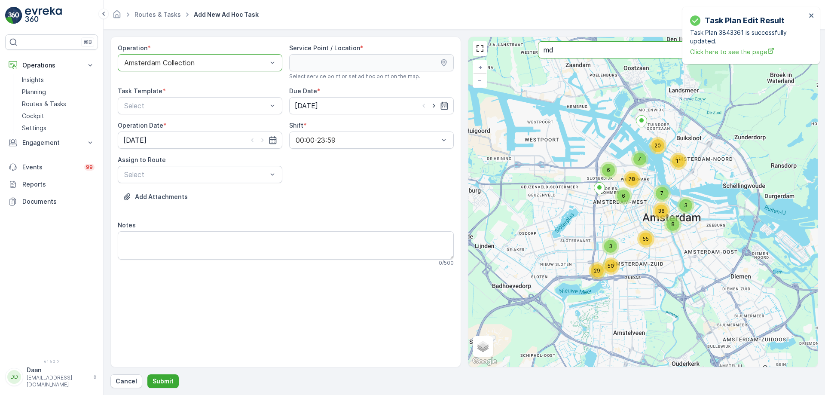
type input "m"
type input "droppie"
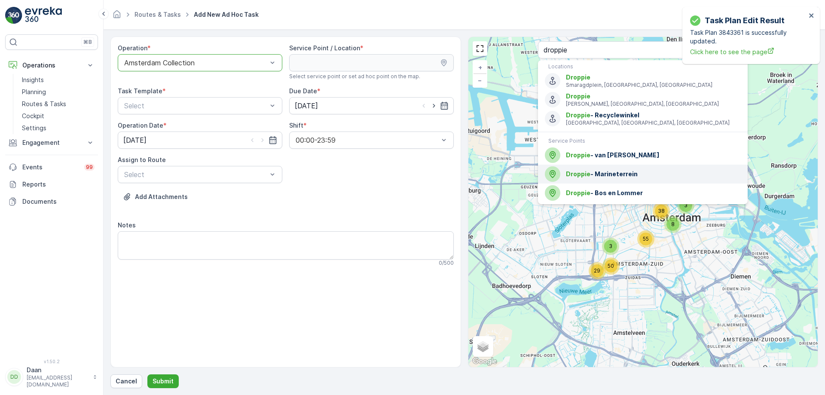
click at [629, 172] on span "Droppie - Marineterrein" at bounding box center [653, 174] width 175 height 9
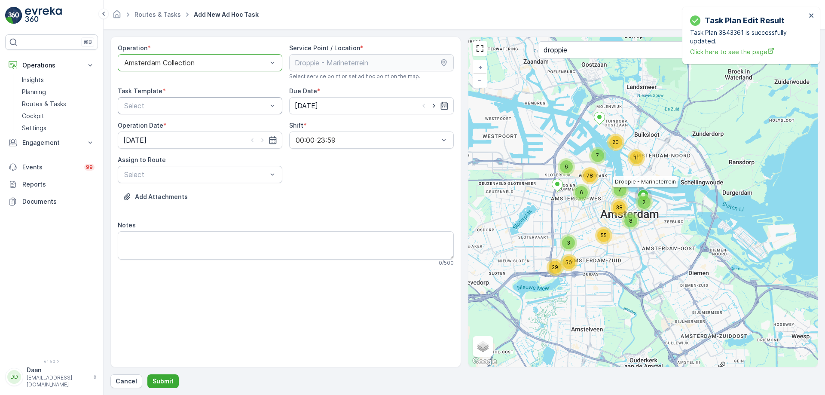
click at [249, 111] on div "Select" at bounding box center [200, 105] width 165 height 17
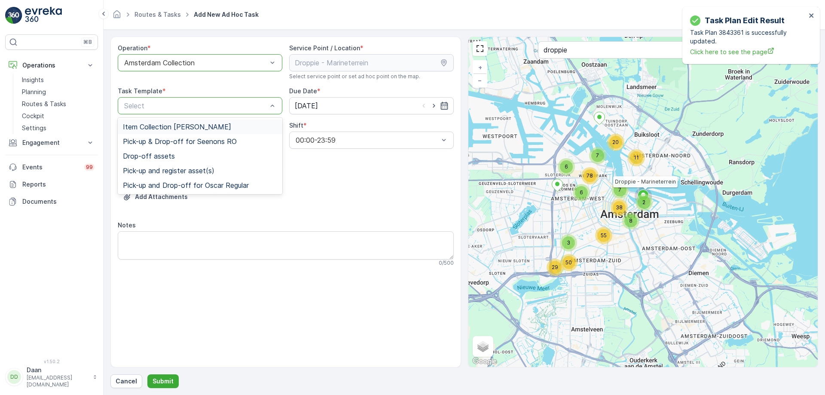
click at [239, 126] on div "Item Collection [PERSON_NAME]" at bounding box center [200, 127] width 154 height 8
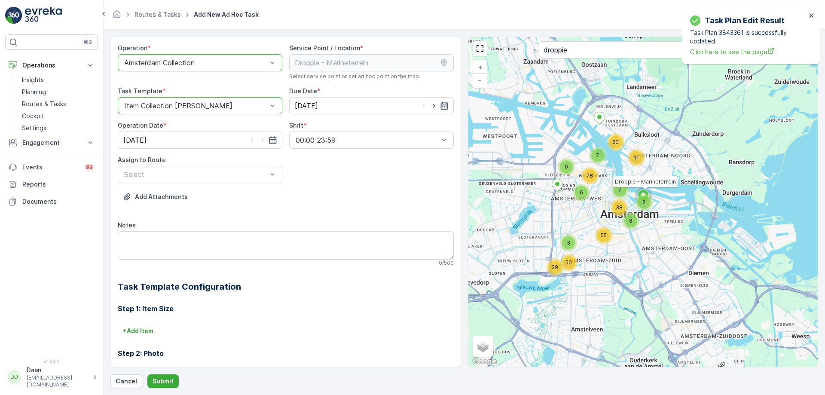
click at [440, 103] on icon "button" at bounding box center [444, 105] width 9 height 9
click at [378, 194] on div "19" at bounding box center [380, 195] width 14 height 14
type input "19.09.2025"
click at [266, 143] on icon "button" at bounding box center [262, 140] width 9 height 9
click at [261, 141] on icon "button" at bounding box center [262, 140] width 2 height 4
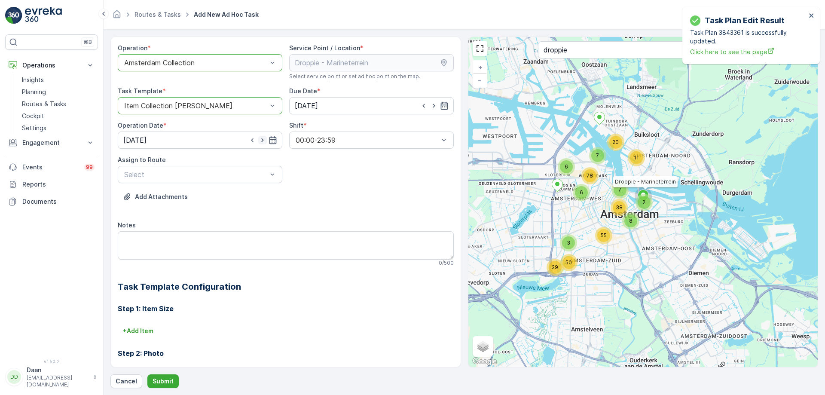
click at [261, 141] on icon "button" at bounding box center [262, 140] width 2 height 4
type input "19.09.2025"
click at [329, 145] on div "00:00-23:59" at bounding box center [371, 140] width 165 height 17
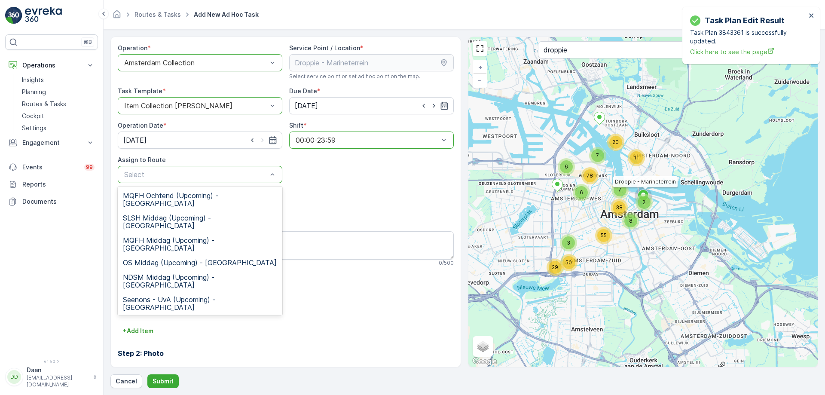
scroll to position [86, 0]
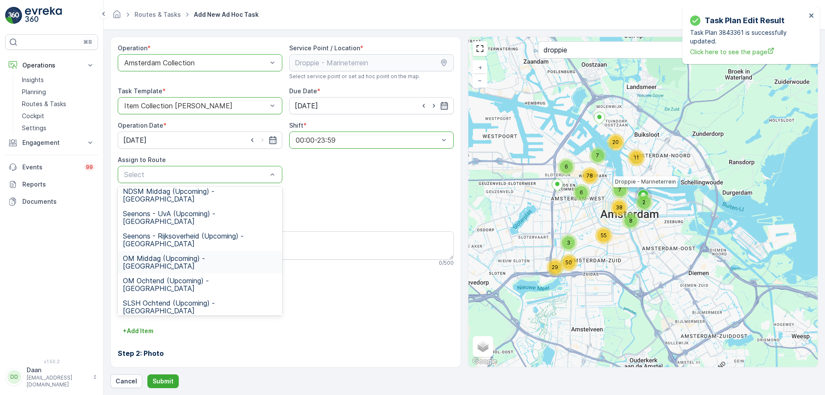
click at [217, 254] on span "OM Middag (Upcoming) - Amsterdam" at bounding box center [200, 261] width 154 height 15
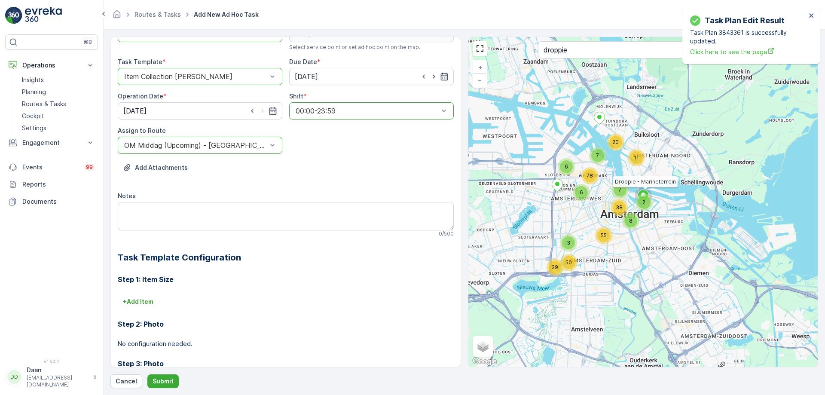
scroll to position [43, 0]
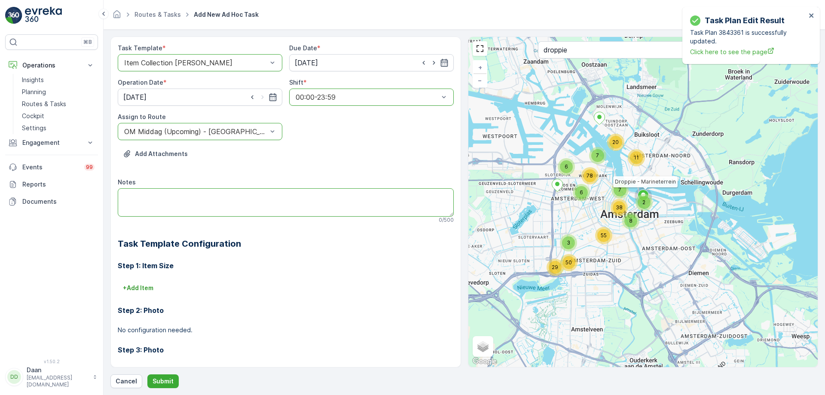
click at [219, 207] on textarea "Notes" at bounding box center [286, 202] width 336 height 28
type textarea "Hier graag 1 doos 140L doorzichtige zakken afleveren."
click at [812, 14] on icon "close" at bounding box center [812, 15] width 6 height 7
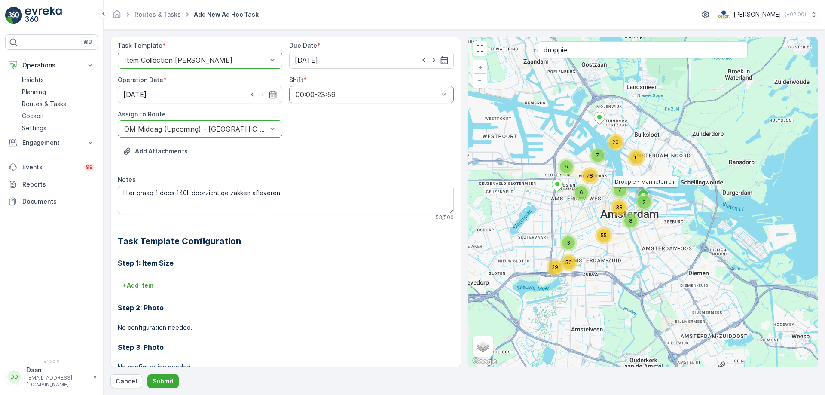
scroll to position [0, 0]
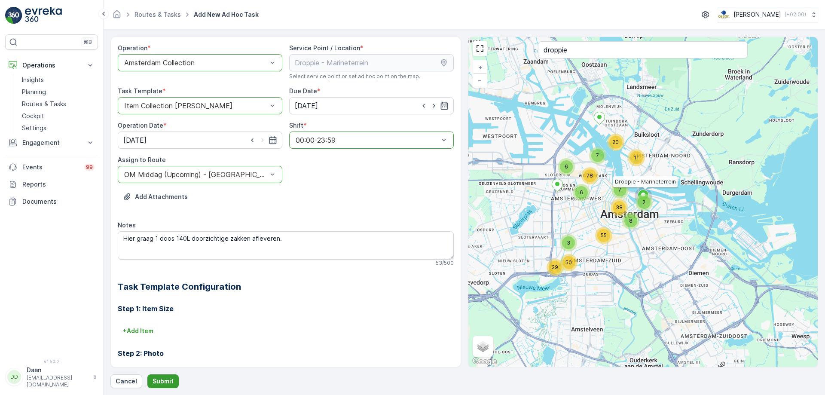
click at [157, 382] on p "Submit" at bounding box center [163, 381] width 21 height 9
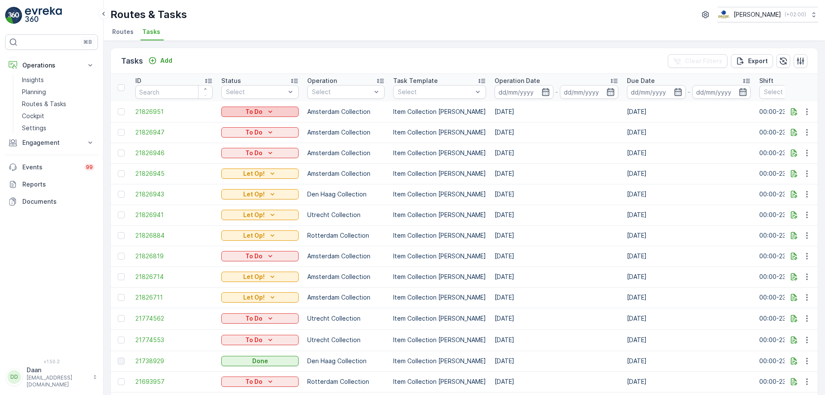
click at [282, 113] on div "To Do" at bounding box center [260, 111] width 70 height 9
click at [245, 127] on span "Let Op!" at bounding box center [237, 124] width 21 height 9
click at [150, 47] on div "Tasks Add Clear Filters Export ID Status Select Operation Select Task Template …" at bounding box center [465, 218] width 722 height 354
click at [158, 60] on div "Add" at bounding box center [160, 60] width 24 height 9
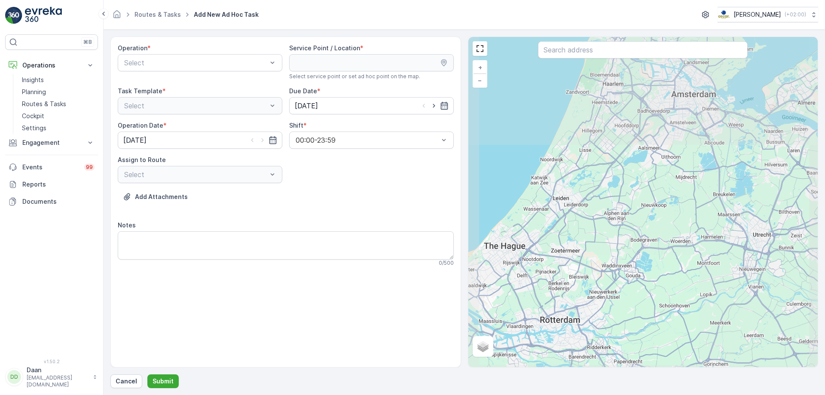
click at [188, 53] on div "Operation * Select" at bounding box center [200, 62] width 165 height 36
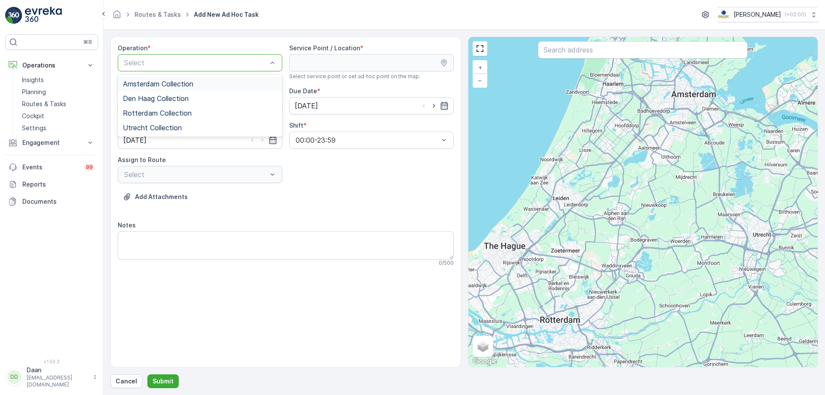
click at [188, 86] on span "Amsterdam Collection" at bounding box center [158, 84] width 70 height 8
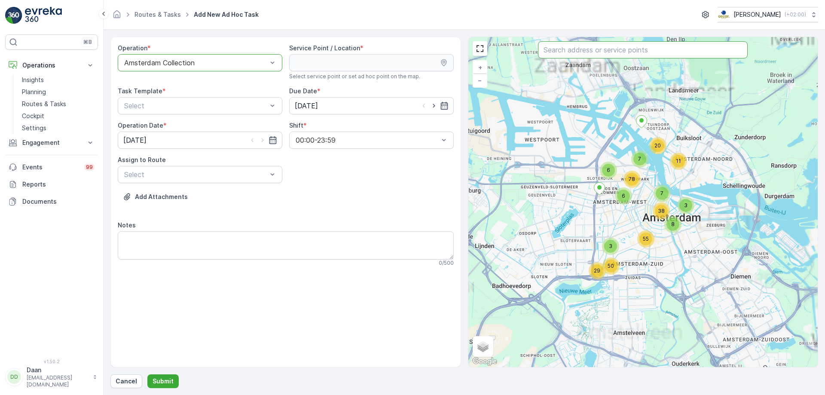
click at [576, 49] on input "text" at bounding box center [643, 49] width 210 height 17
type input "lim"
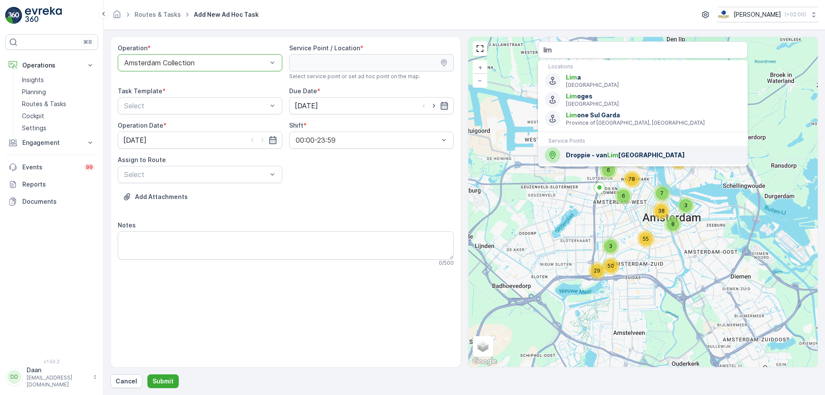
click at [599, 156] on span "Droppie - van Lim burg Stirumstraat" at bounding box center [653, 155] width 175 height 9
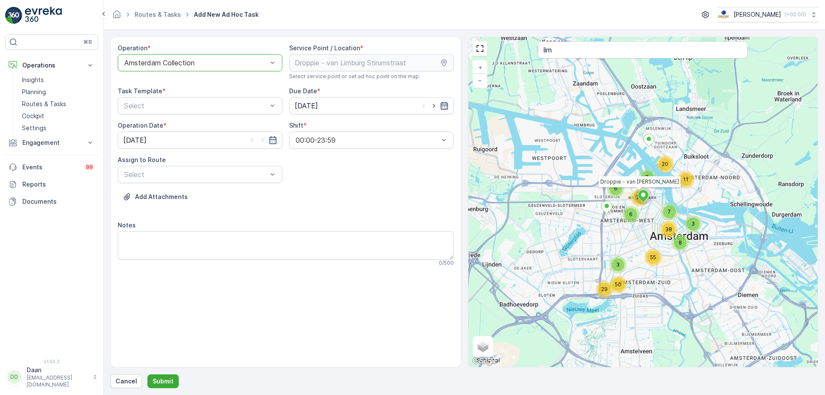
click at [448, 104] on icon "button" at bounding box center [444, 105] width 9 height 9
click at [352, 197] on div "17" at bounding box center [350, 195] width 14 height 14
type input "17.09.2025"
click at [266, 142] on icon "button" at bounding box center [262, 140] width 9 height 9
type input "17.09.2025"
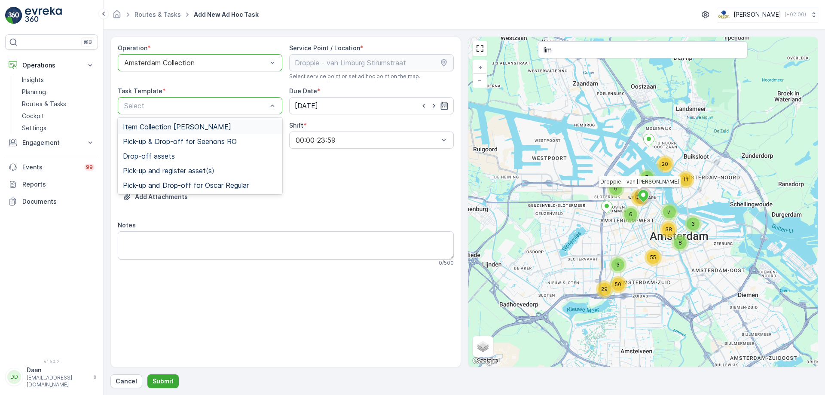
click at [257, 113] on div "Select" at bounding box center [200, 105] width 165 height 17
click at [248, 126] on div "Item Collection [PERSON_NAME]" at bounding box center [200, 127] width 154 height 8
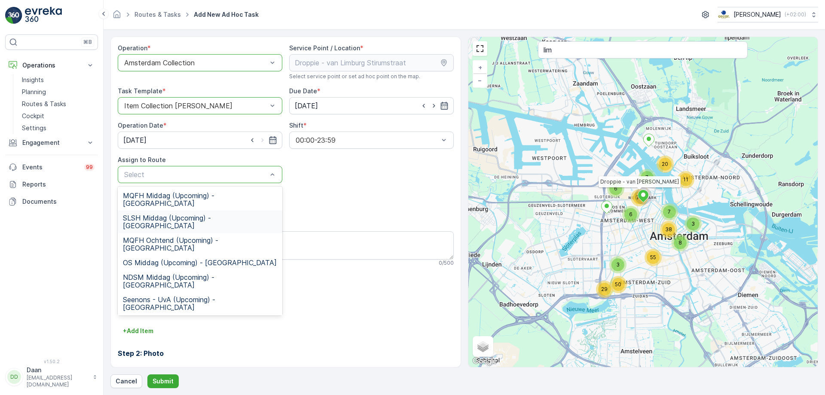
click at [193, 216] on div "SLSH Middag (Upcoming) - Amsterdam" at bounding box center [200, 222] width 165 height 22
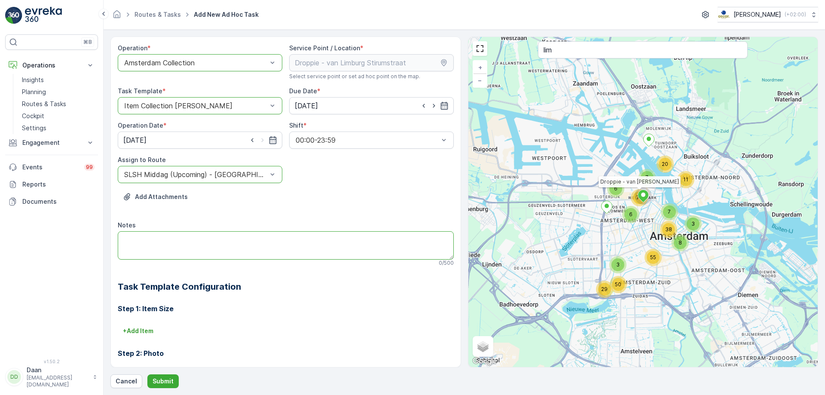
click at [197, 245] on textarea "Notes" at bounding box center [286, 245] width 336 height 28
click at [204, 239] on textarea "Hier graag 1 doos van 140L zakken afleveren!" at bounding box center [286, 245] width 336 height 28
click at [202, 238] on textarea "Hier graag 1 doos van 140L zakken afleveren!" at bounding box center [286, 245] width 336 height 28
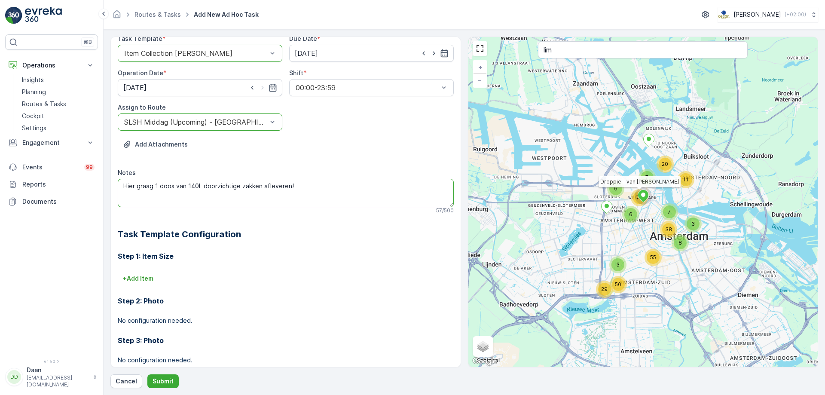
scroll to position [110, 0]
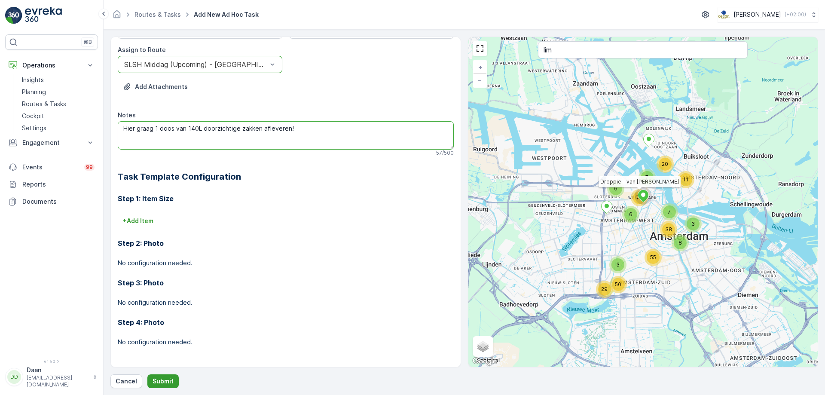
type textarea "Hier graag 1 doos van 140L doorzichtige zakken afleveren!"
click at [168, 380] on p "Submit" at bounding box center [163, 381] width 21 height 9
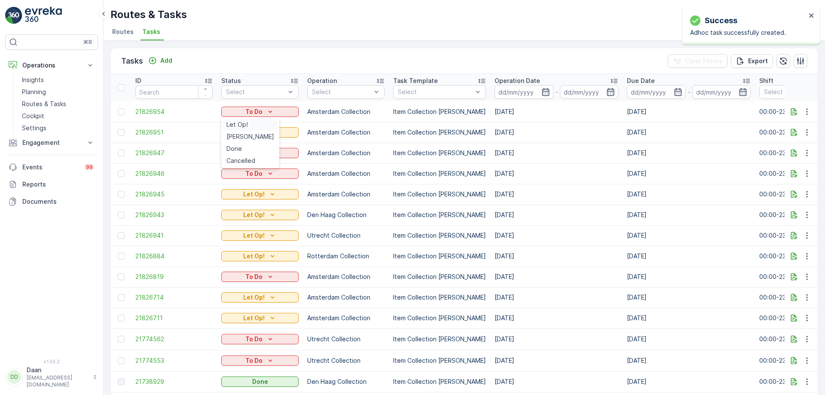
click at [245, 123] on span "Let Op!" at bounding box center [237, 124] width 21 height 9
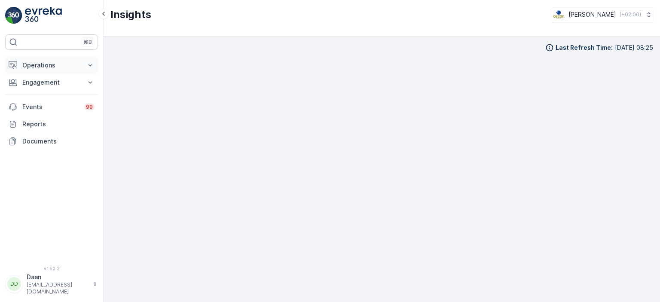
click at [57, 67] on p "Operations" at bounding box center [51, 65] width 58 height 9
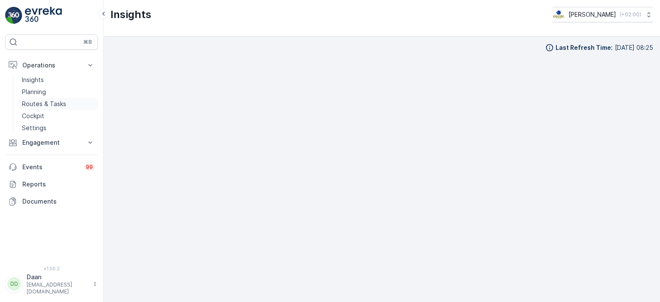
click at [50, 103] on p "Routes & Tasks" at bounding box center [44, 104] width 44 height 9
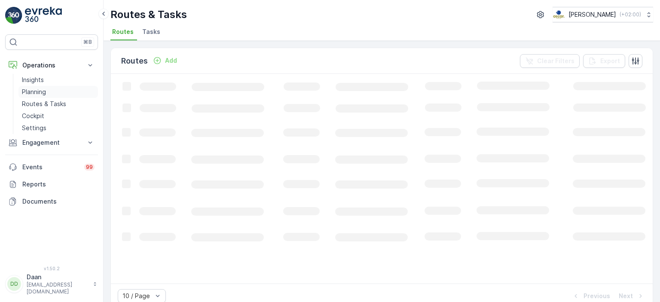
click at [45, 92] on p "Planning" at bounding box center [34, 92] width 24 height 9
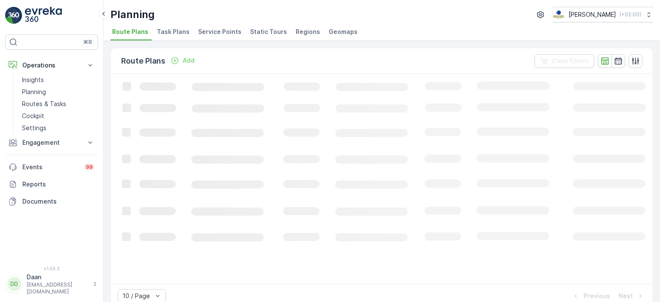
click at [165, 27] on li "Task Plans" at bounding box center [174, 33] width 38 height 15
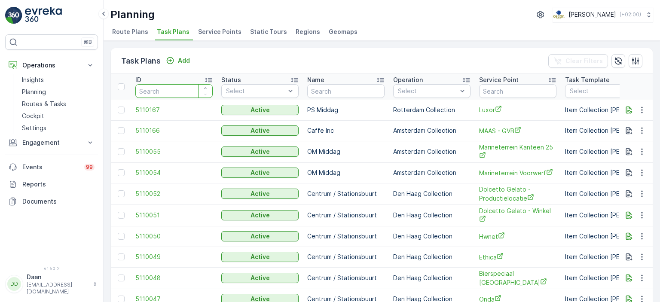
click at [188, 92] on input "number" at bounding box center [173, 91] width 77 height 14
